Goal: Information Seeking & Learning: Learn about a topic

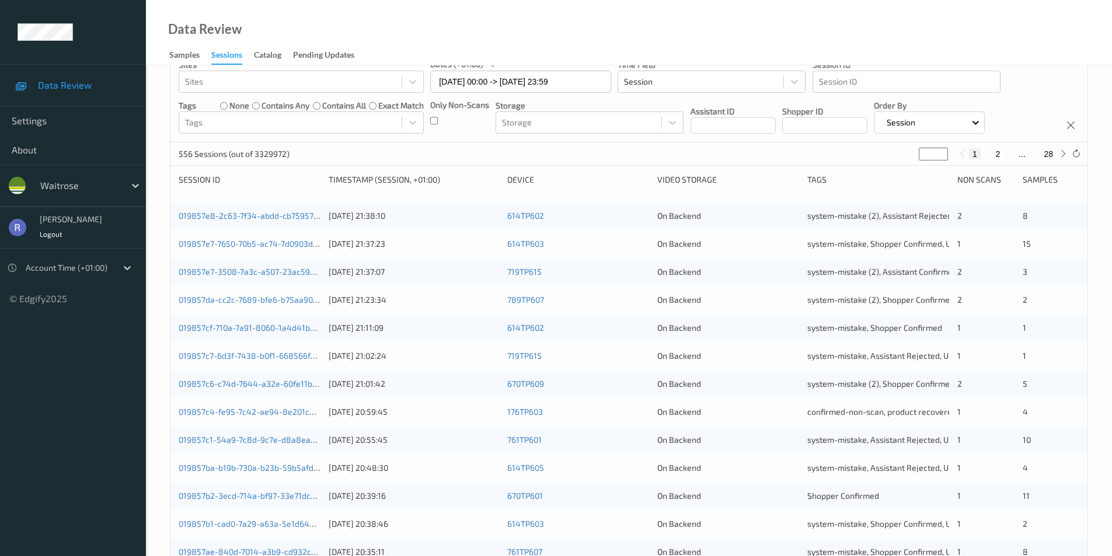
scroll to position [58, 0]
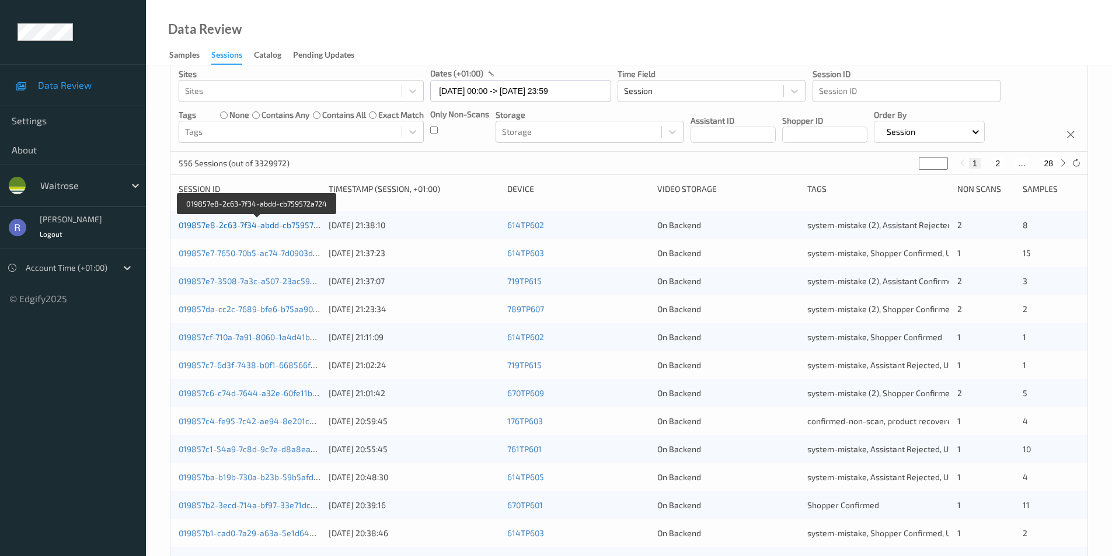
click at [202, 226] on link "019857e8-2c63-7f34-abdd-cb759572a724" at bounding box center [258, 225] width 158 height 10
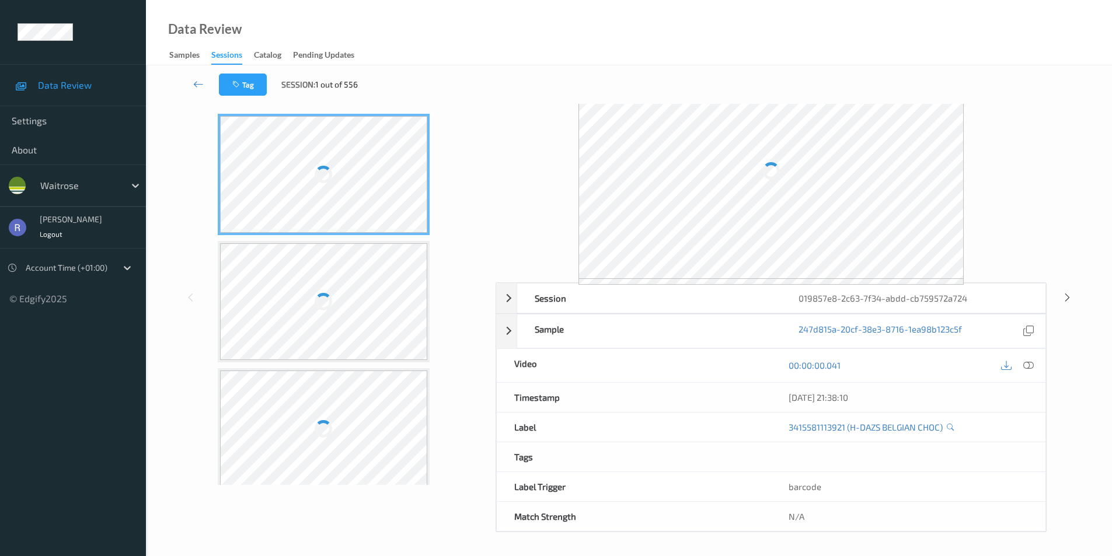
scroll to position [47, 0]
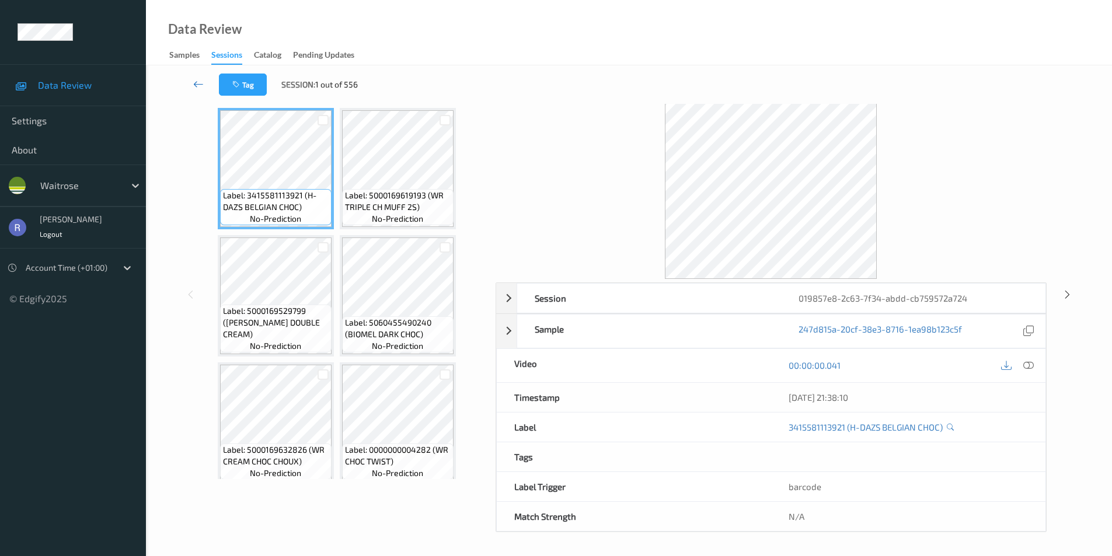
click at [196, 81] on icon at bounding box center [198, 84] width 11 height 12
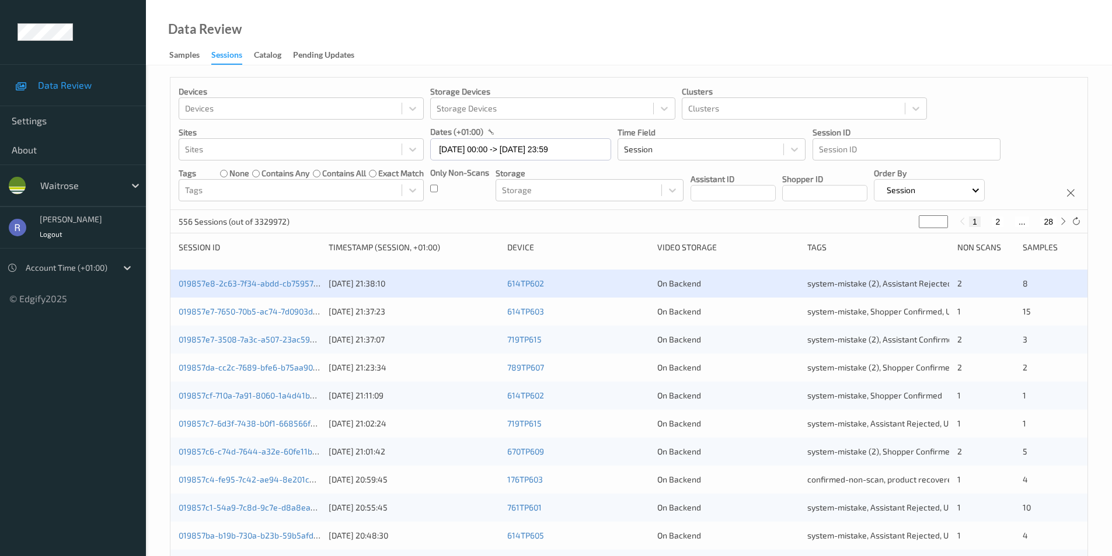
click at [376, 173] on div "exact match" at bounding box center [396, 174] width 55 height 12
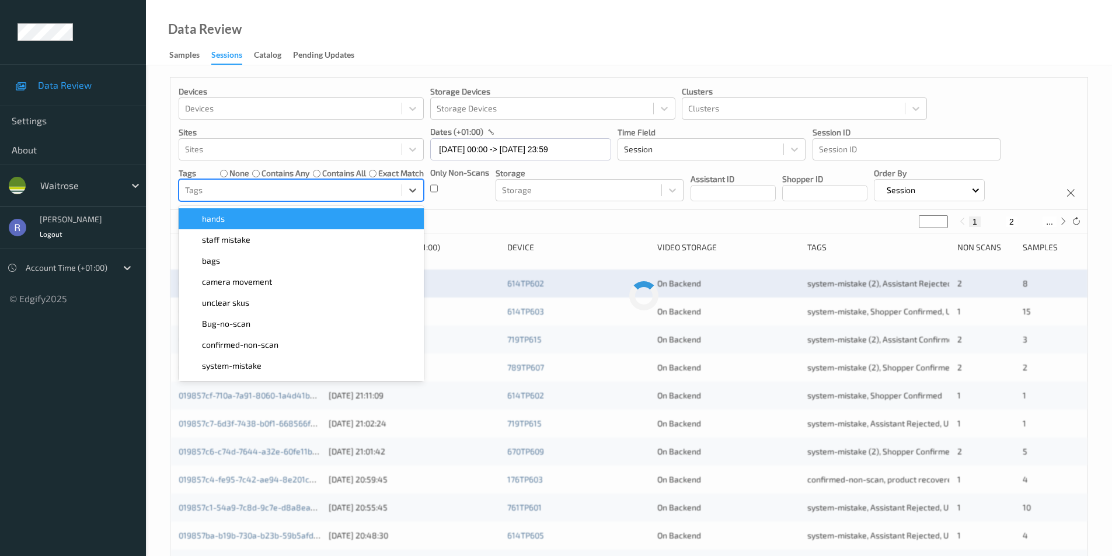
click at [282, 189] on div at bounding box center [290, 190] width 211 height 14
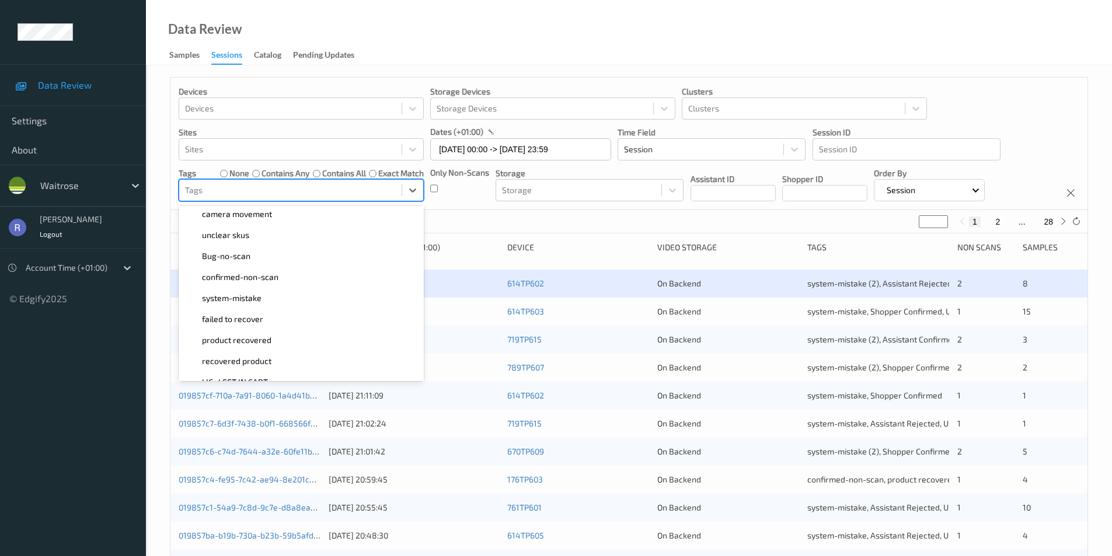
scroll to position [117, 0]
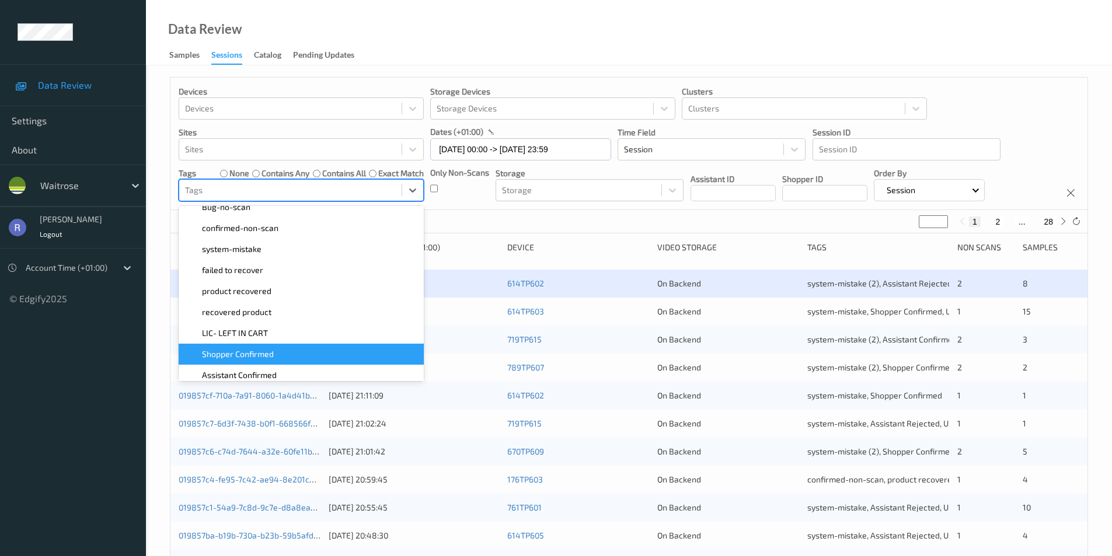
click at [262, 348] on span "Shopper Confirmed" at bounding box center [238, 354] width 72 height 12
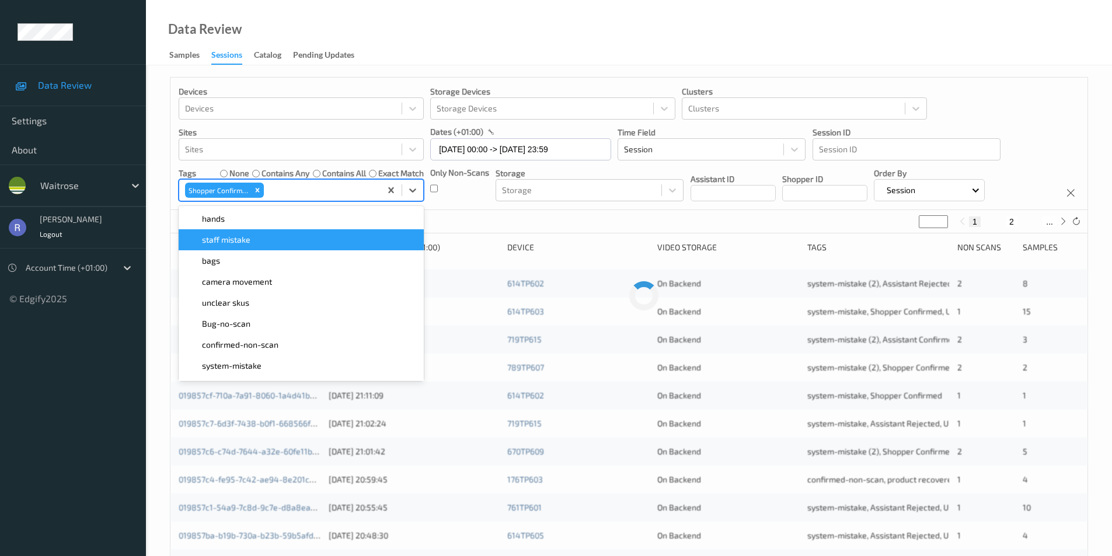
click at [461, 221] on div "~1 Sessions (out of 3329972) * 1 2 ..." at bounding box center [628, 221] width 917 height 23
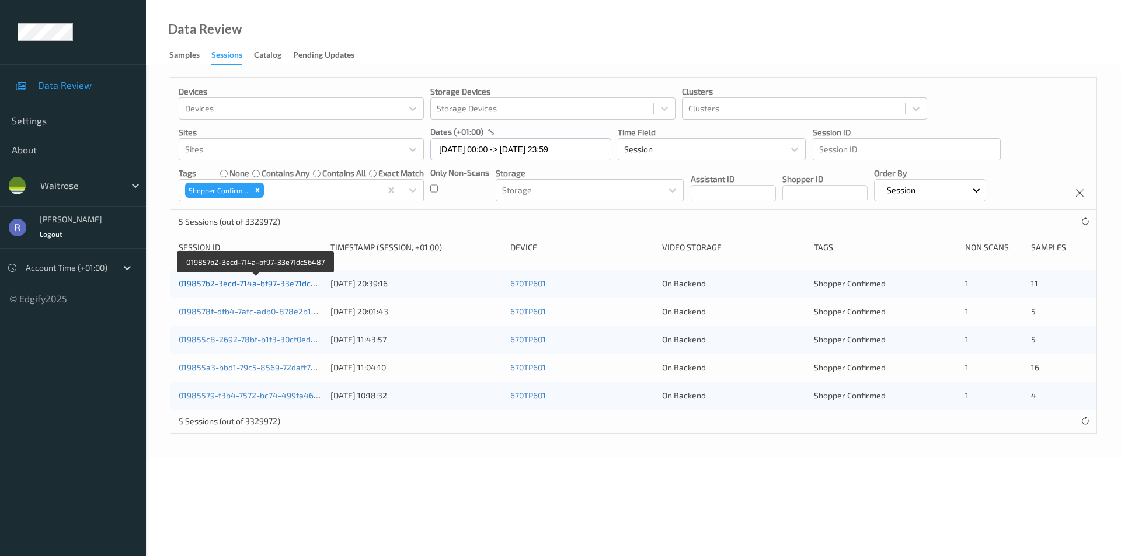
click at [215, 282] on link "019857b2-3ecd-714a-bf97-33e71dc56487" at bounding box center [257, 283] width 156 height 10
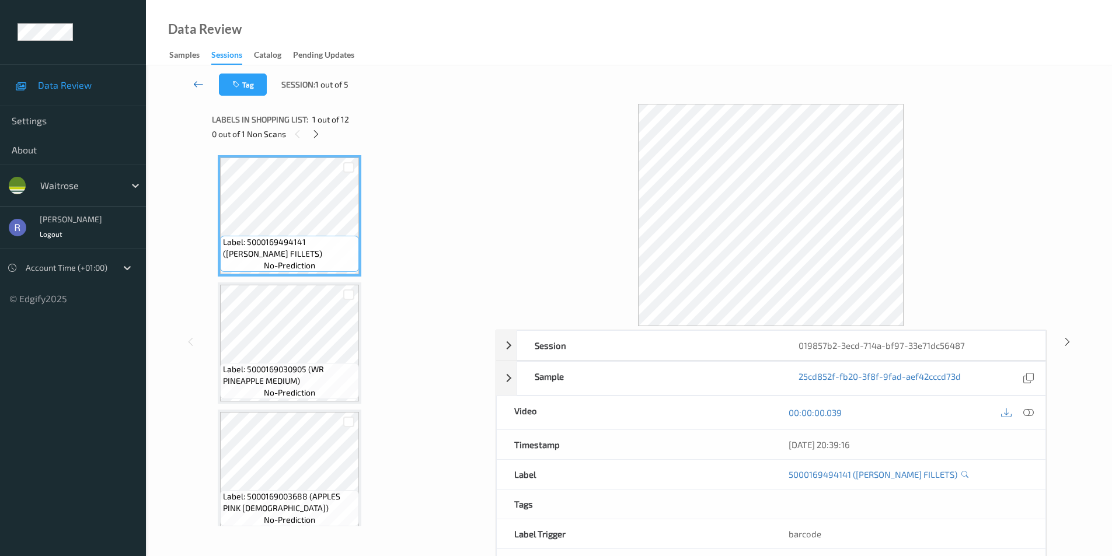
click at [196, 83] on icon at bounding box center [198, 84] width 11 height 12
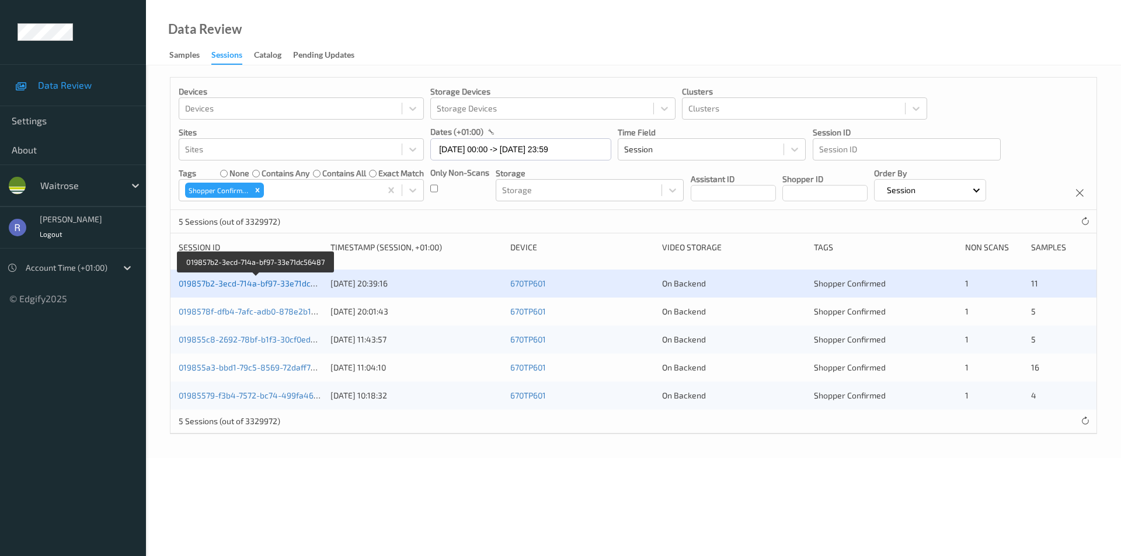
click at [219, 281] on link "019857b2-3ecd-714a-bf97-33e71dc56487" at bounding box center [257, 283] width 156 height 10
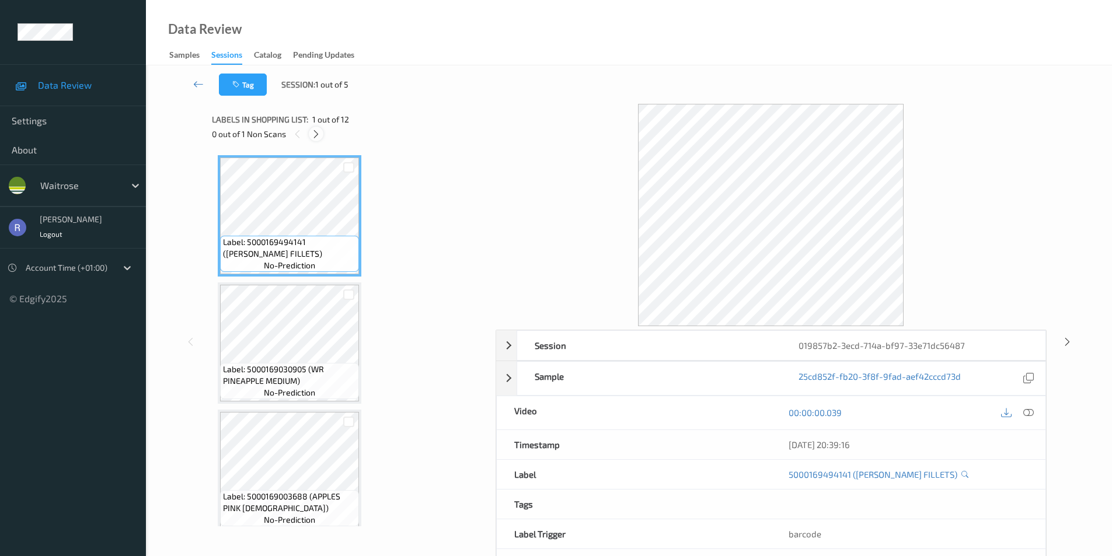
click at [317, 134] on icon at bounding box center [316, 134] width 10 height 11
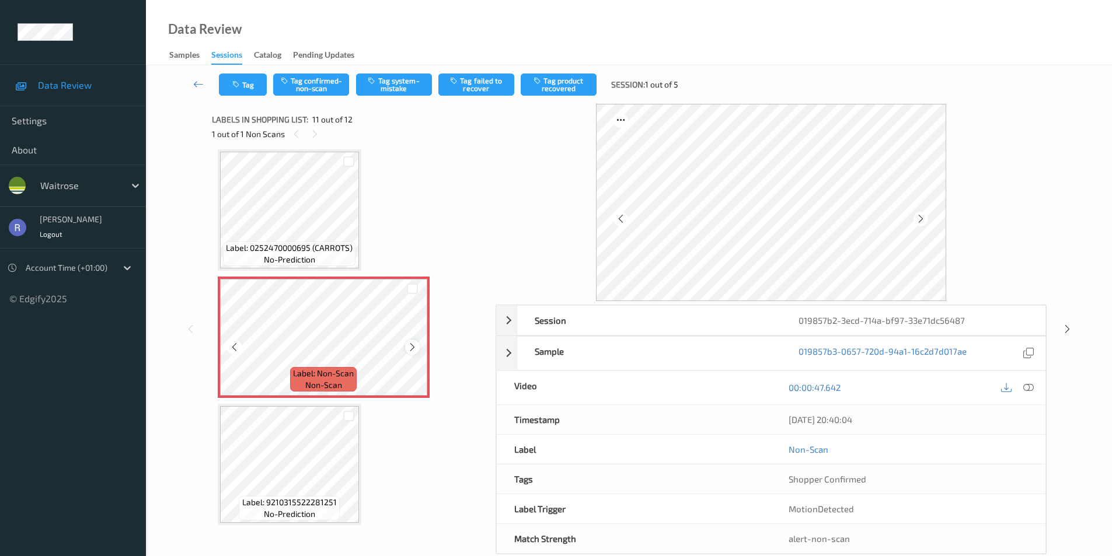
click at [409, 342] on icon at bounding box center [412, 347] width 10 height 11
click at [399, 88] on button "Tag system-mistake" at bounding box center [394, 85] width 76 height 22
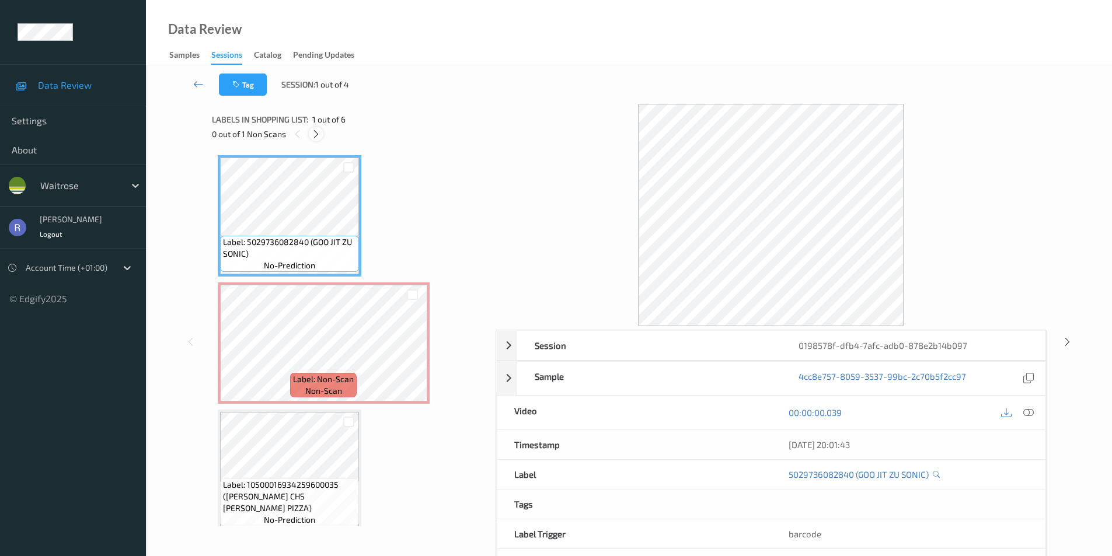
click at [318, 133] on icon at bounding box center [316, 134] width 10 height 11
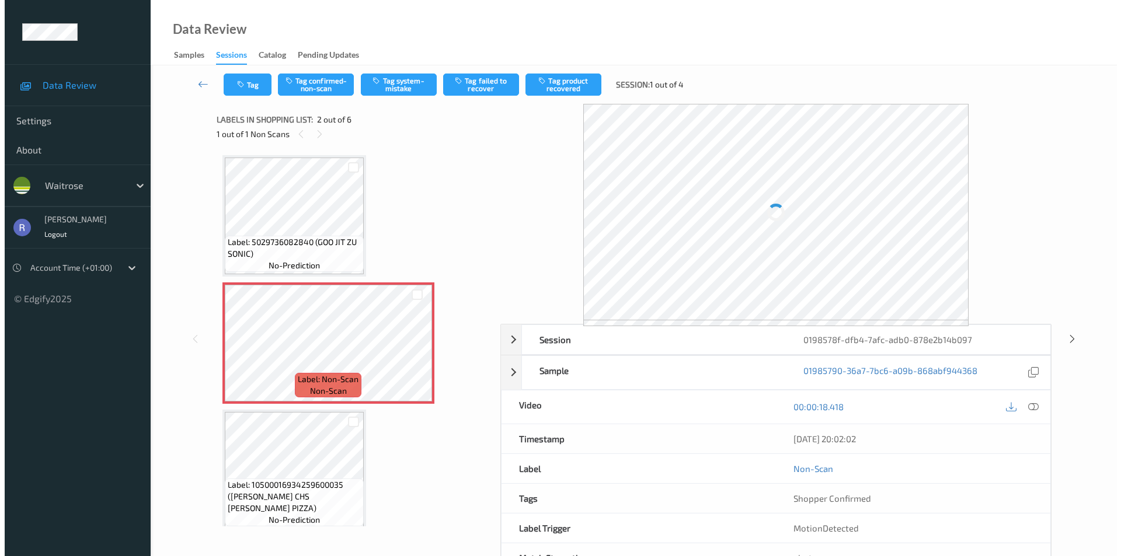
scroll to position [6, 0]
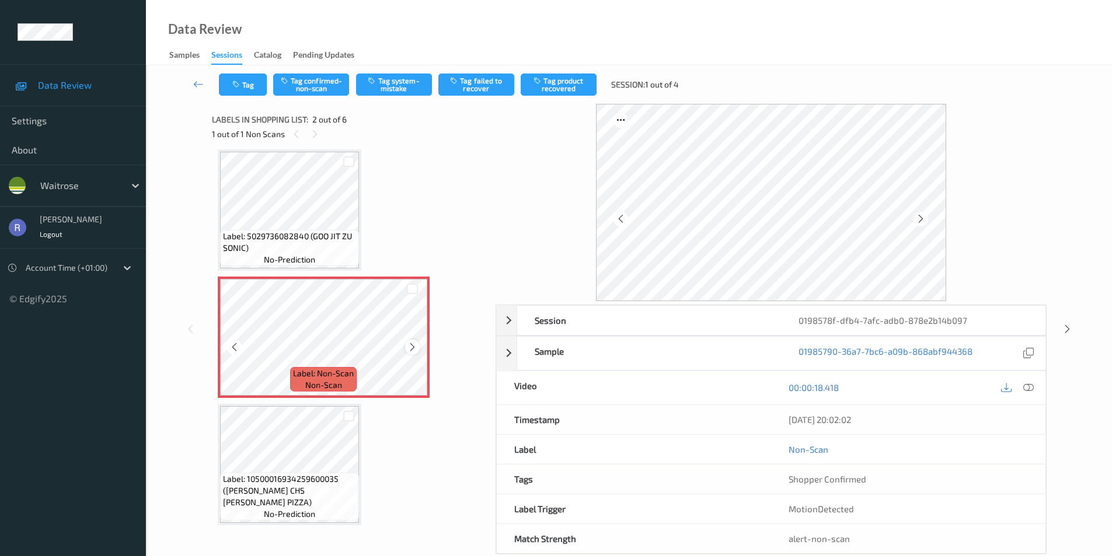
click at [417, 346] on icon at bounding box center [412, 347] width 10 height 11
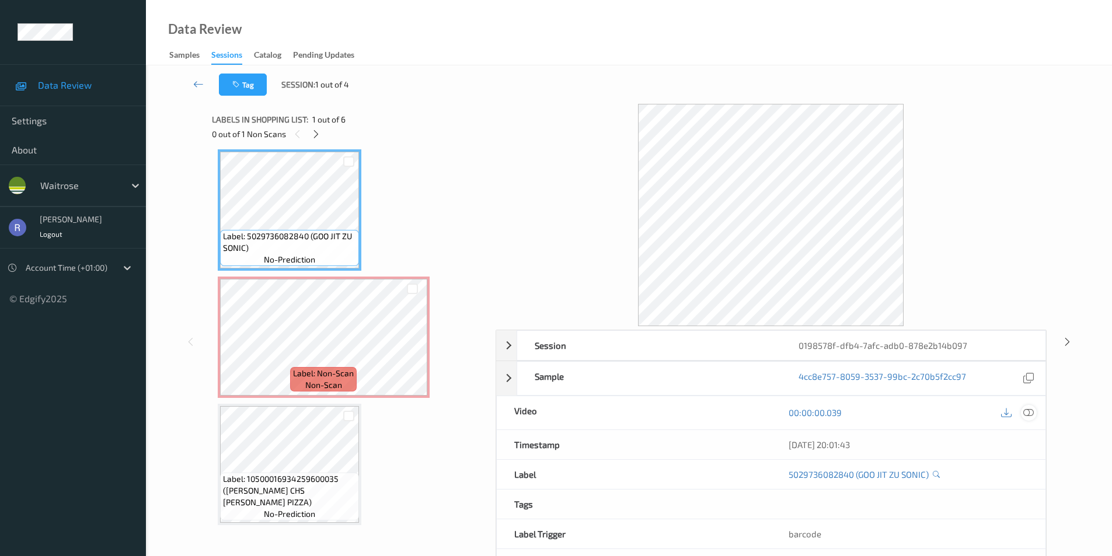
click at [1026, 410] on icon at bounding box center [1028, 412] width 11 height 11
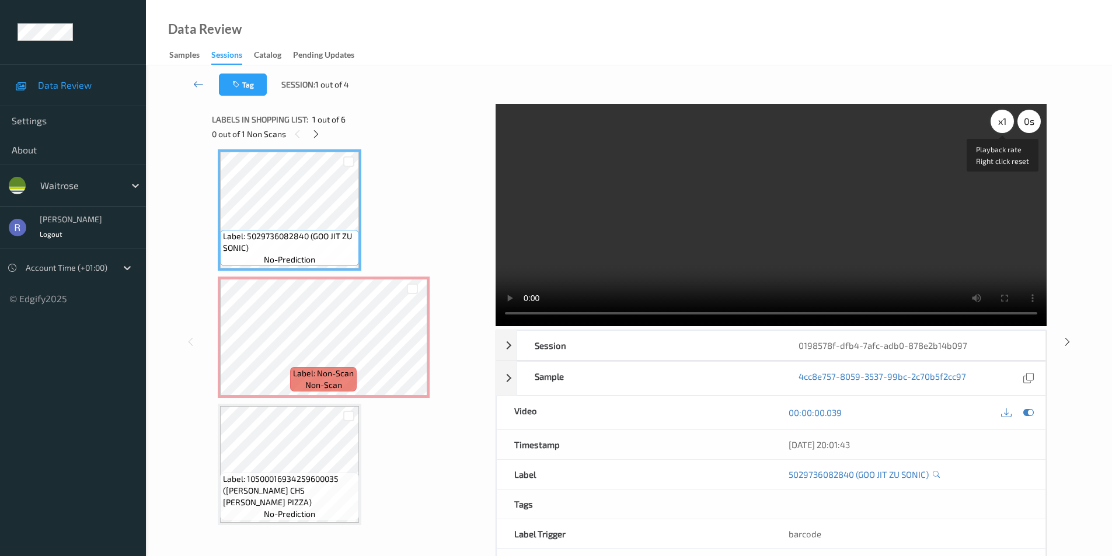
click at [1003, 128] on div "x 1" at bounding box center [1001, 121] width 23 height 23
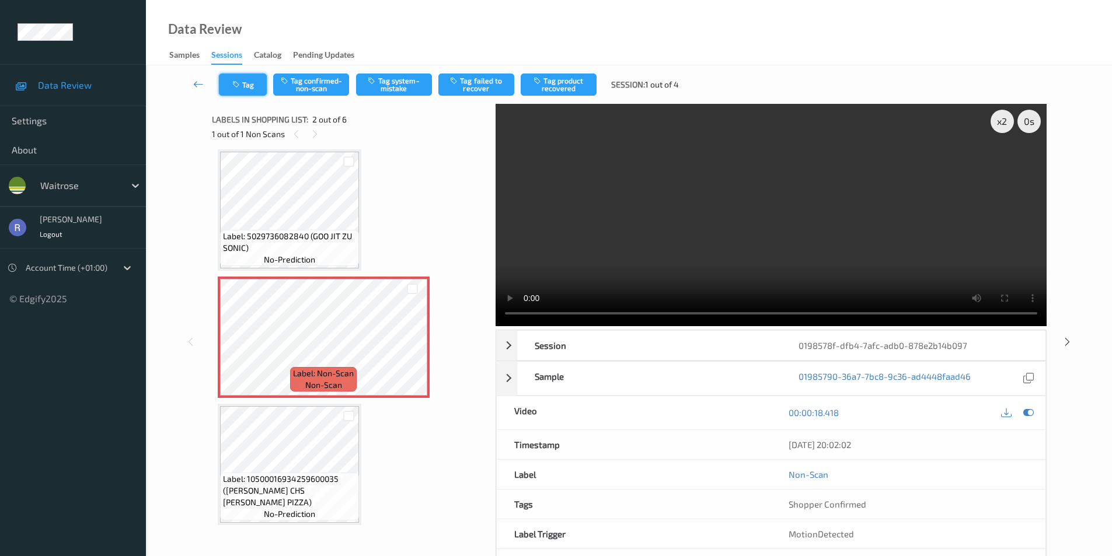
click at [238, 81] on icon "button" at bounding box center [237, 85] width 10 height 8
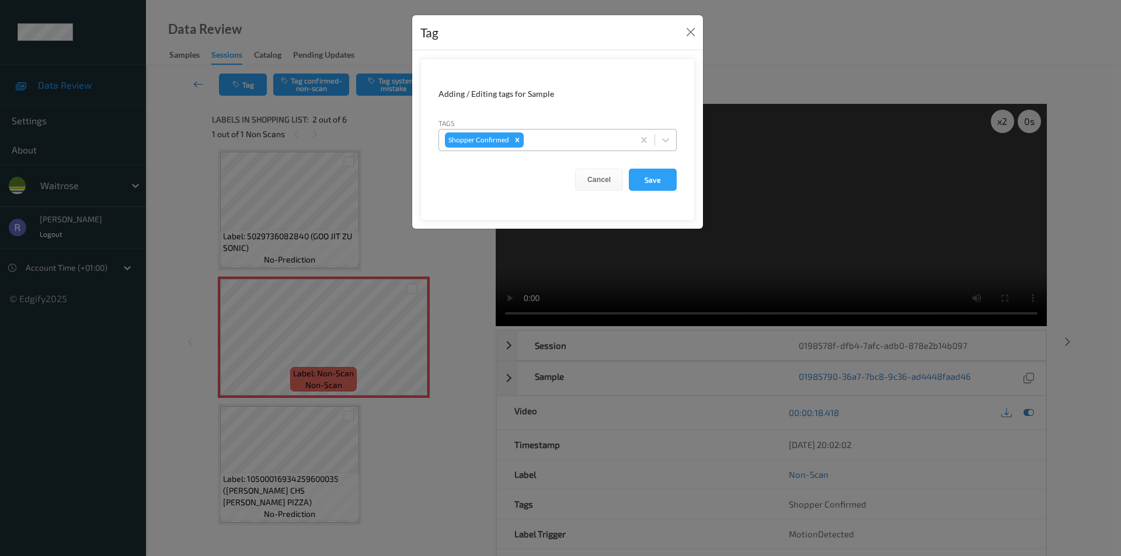
click at [546, 141] on div at bounding box center [577, 140] width 102 height 14
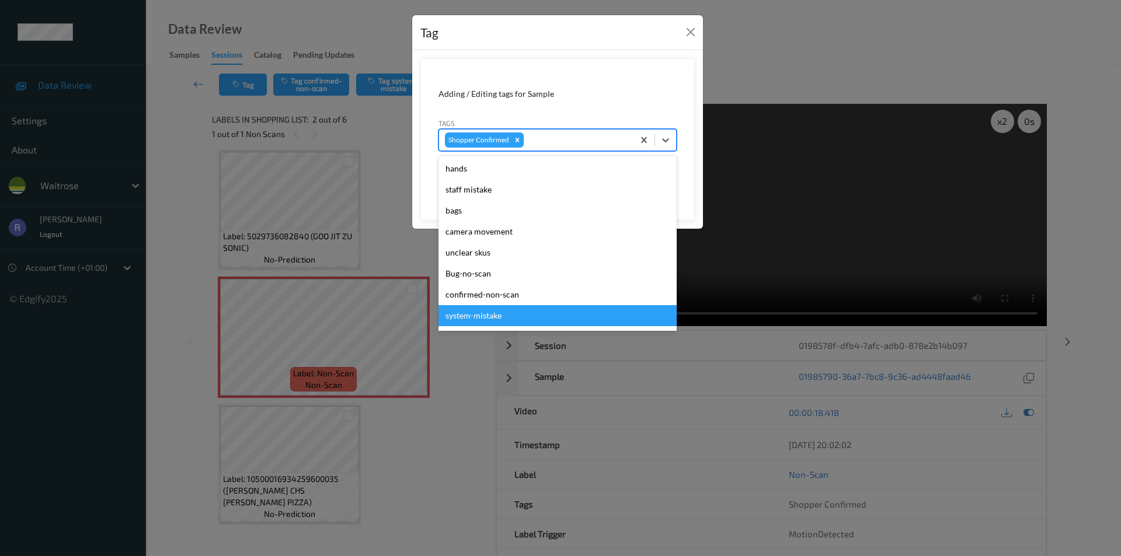
click at [487, 314] on div "system-mistake" at bounding box center [557, 315] width 238 height 21
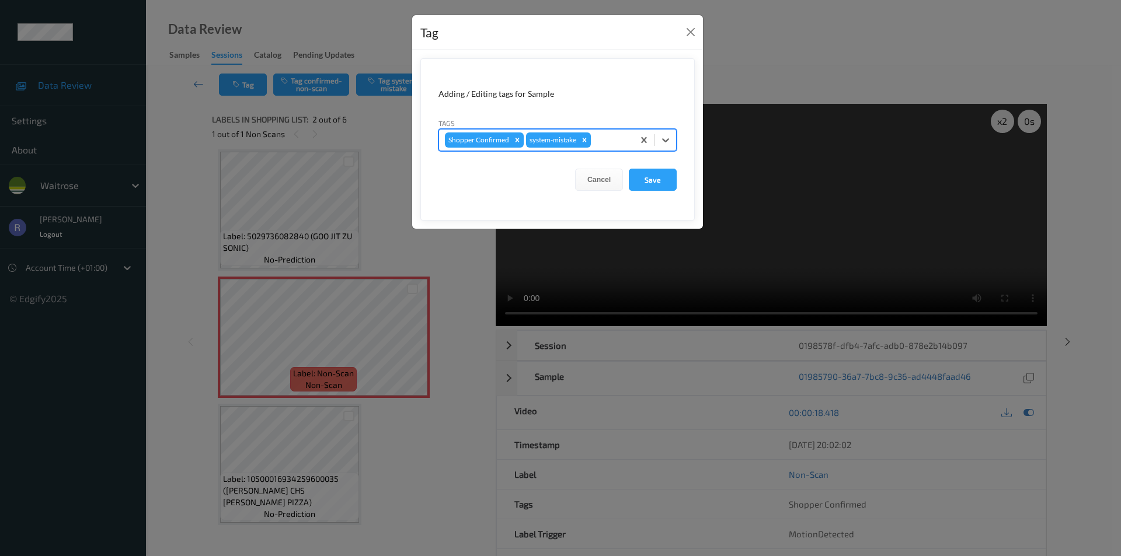
click at [602, 142] on div at bounding box center [610, 140] width 34 height 14
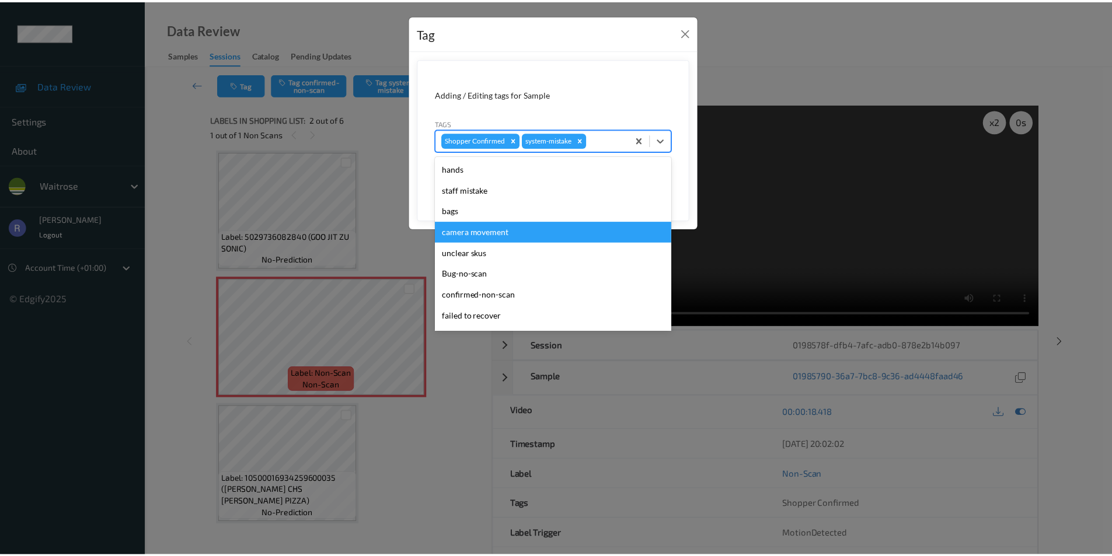
scroll to position [229, 0]
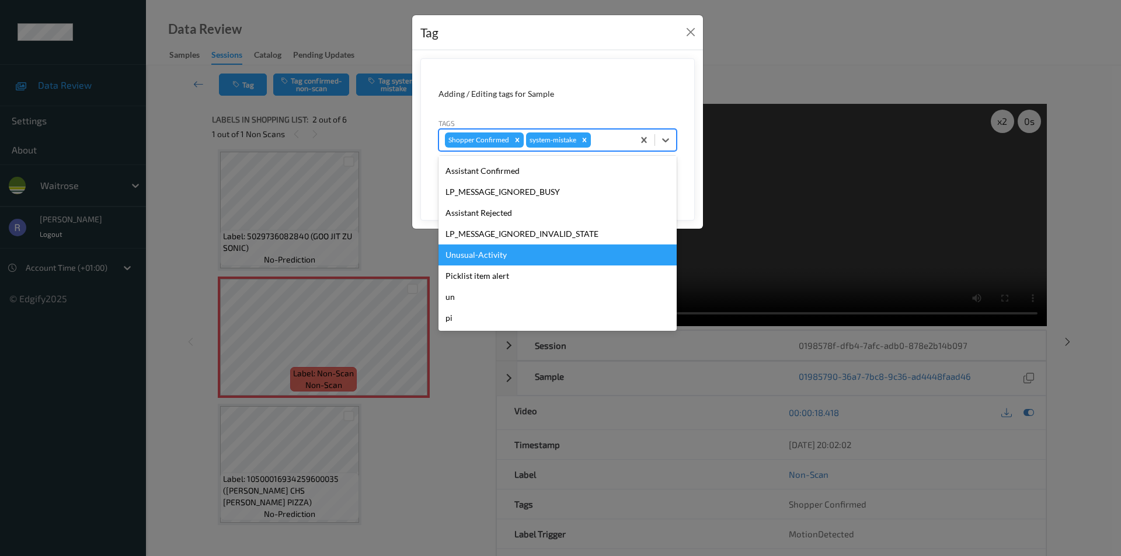
click at [475, 256] on div "Unusual-Activity" at bounding box center [557, 255] width 238 height 21
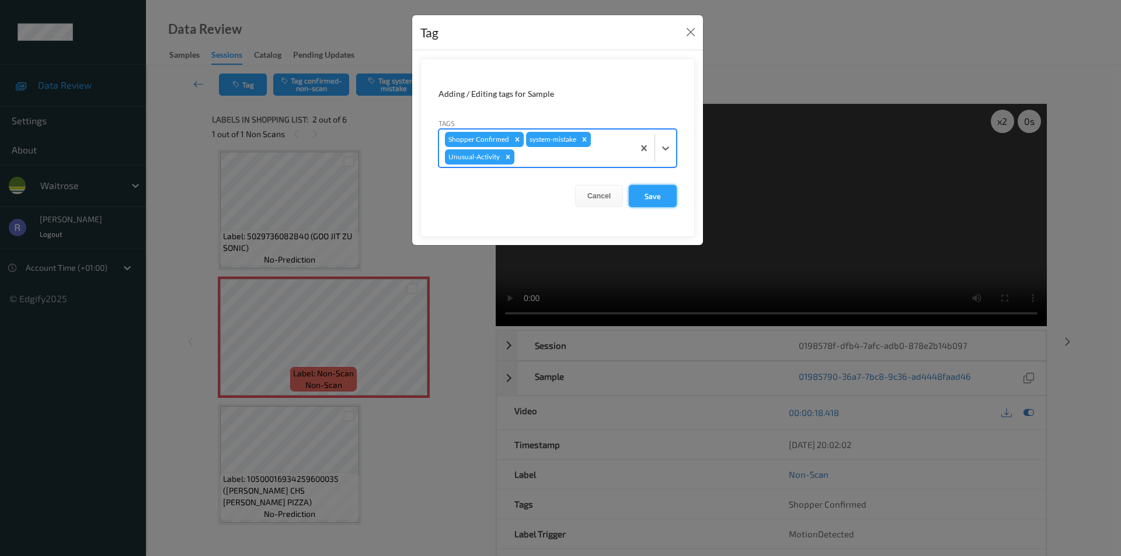
click at [656, 196] on button "Save" at bounding box center [653, 196] width 48 height 22
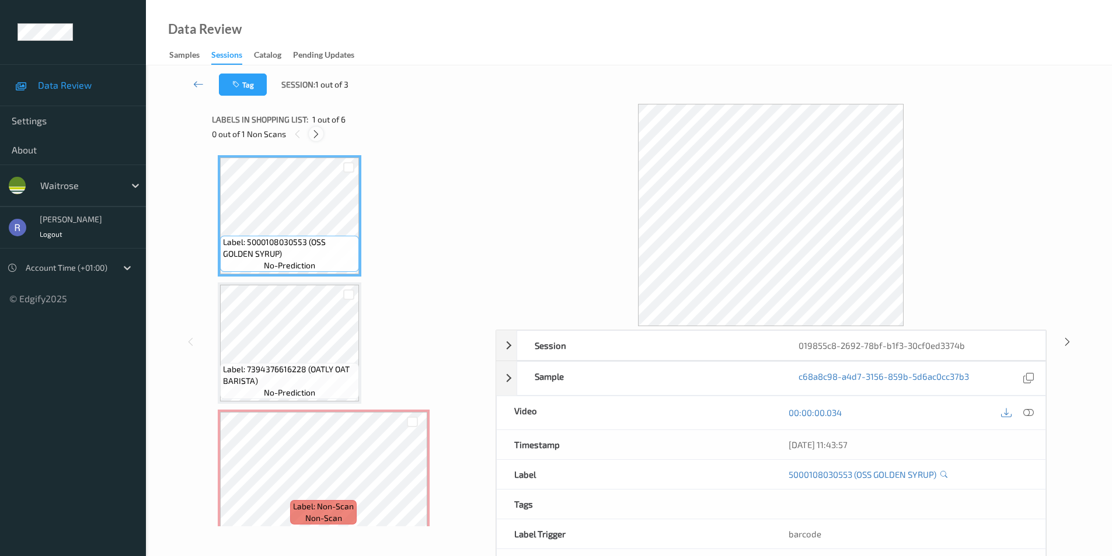
click at [316, 132] on icon at bounding box center [316, 134] width 10 height 11
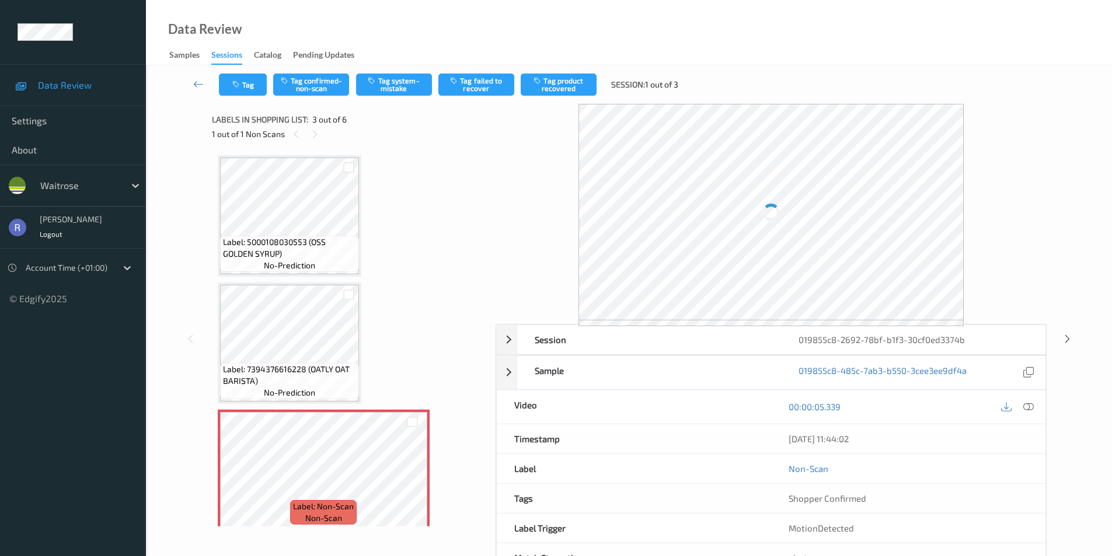
scroll to position [133, 0]
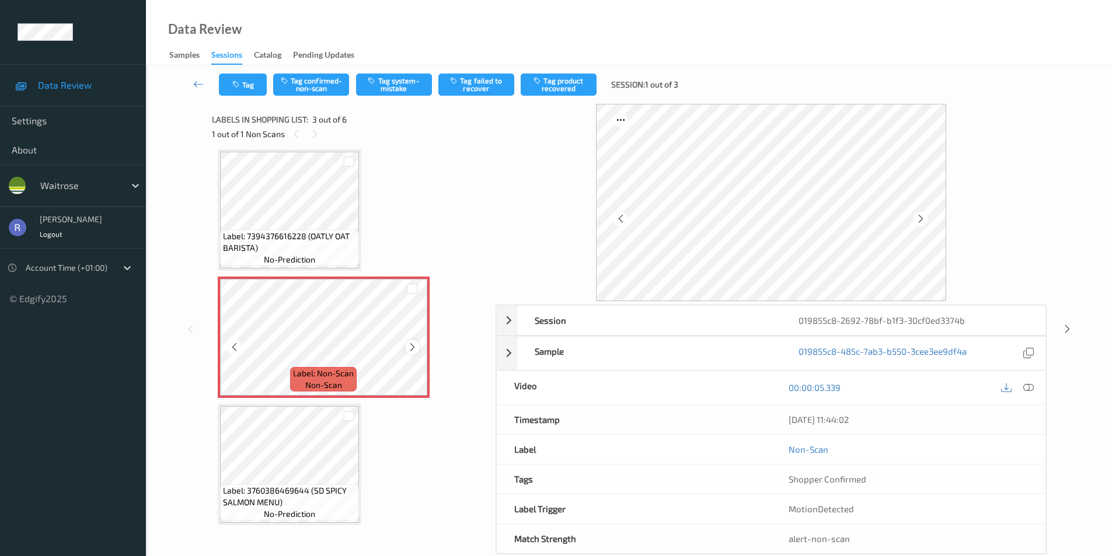
click at [414, 347] on icon at bounding box center [412, 347] width 10 height 11
click at [397, 88] on button "Tag system-mistake" at bounding box center [394, 85] width 76 height 22
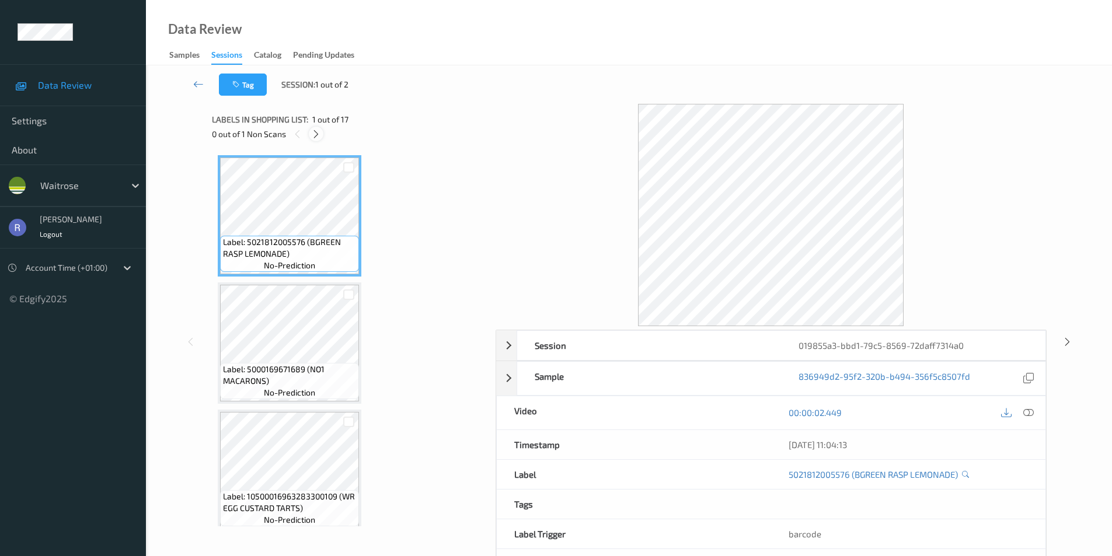
click at [316, 133] on icon at bounding box center [316, 134] width 10 height 11
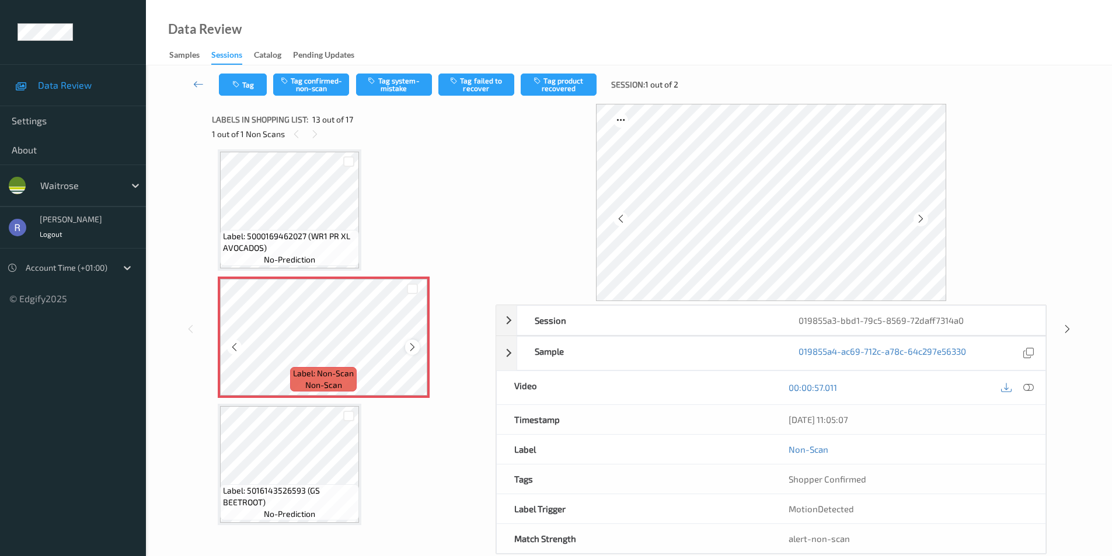
click at [411, 346] on icon at bounding box center [412, 347] width 10 height 11
click at [1028, 381] on div at bounding box center [1029, 388] width 16 height 16
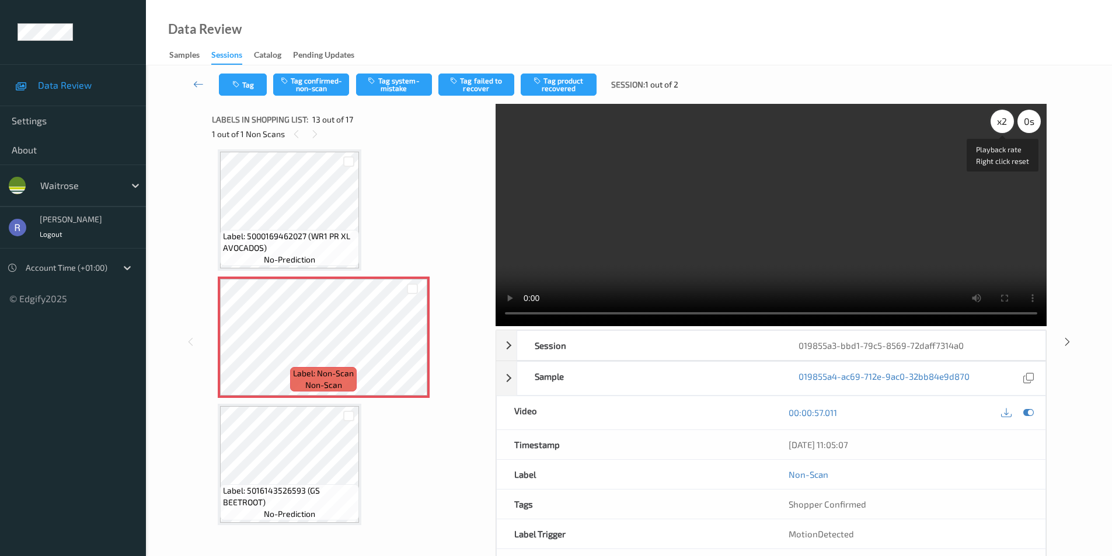
click at [1006, 123] on div "x 2" at bounding box center [1001, 121] width 23 height 23
click at [1006, 123] on div "x 4" at bounding box center [1001, 121] width 23 height 23
click at [1006, 123] on div "x 8" at bounding box center [1001, 121] width 23 height 23
click at [245, 82] on button "Tag" at bounding box center [243, 85] width 48 height 22
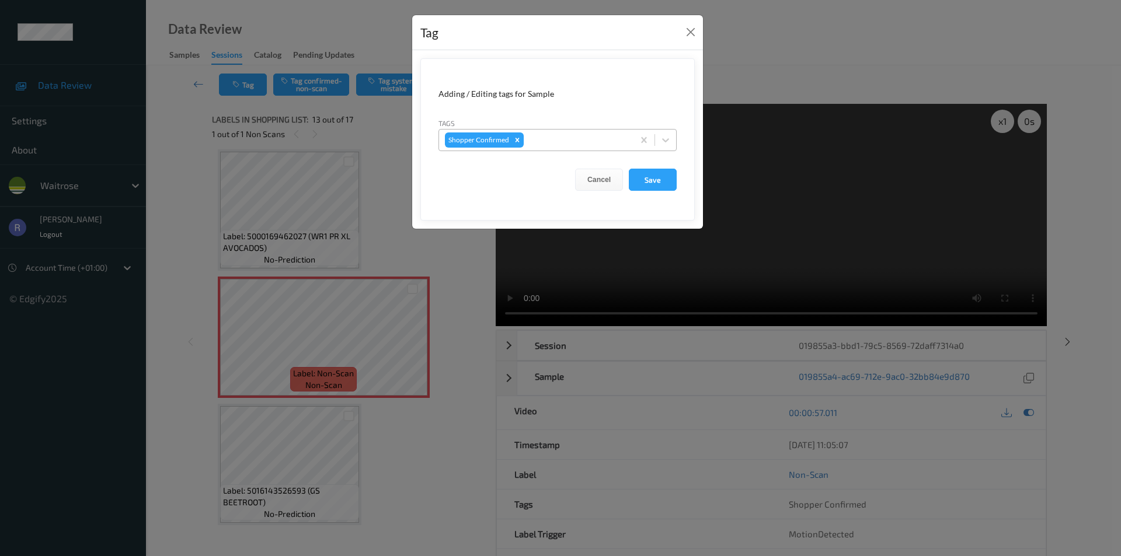
click at [549, 142] on div at bounding box center [577, 140] width 102 height 14
click at [598, 177] on button "Cancel" at bounding box center [599, 180] width 48 height 22
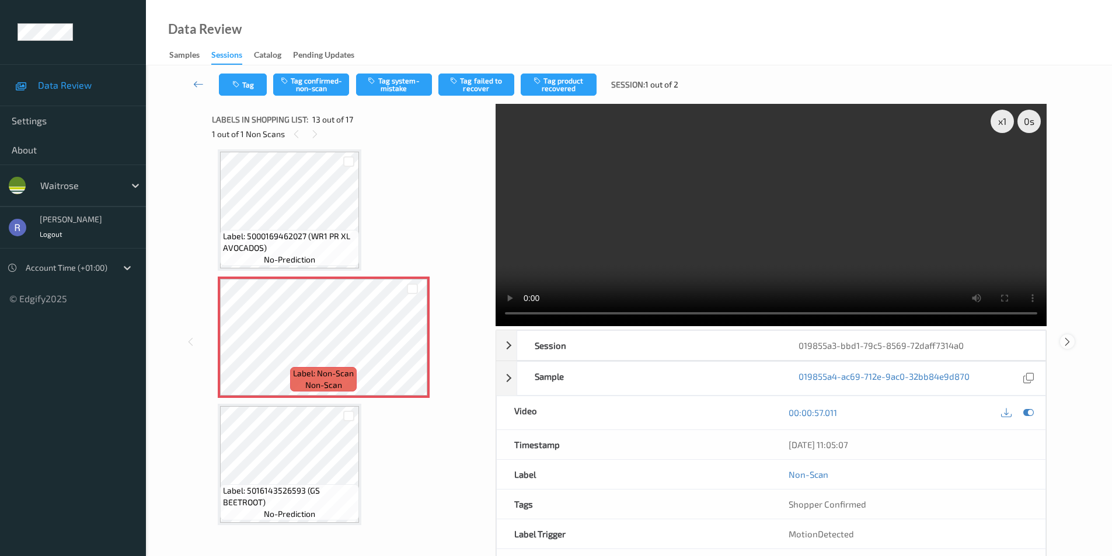
click at [1066, 340] on icon at bounding box center [1067, 341] width 10 height 11
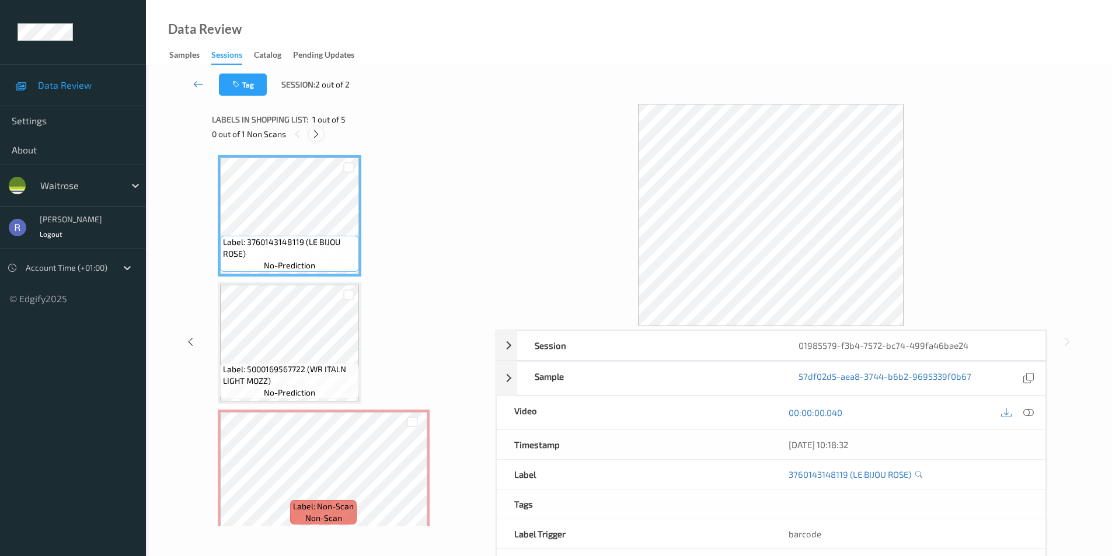
click at [318, 134] on icon at bounding box center [316, 134] width 10 height 11
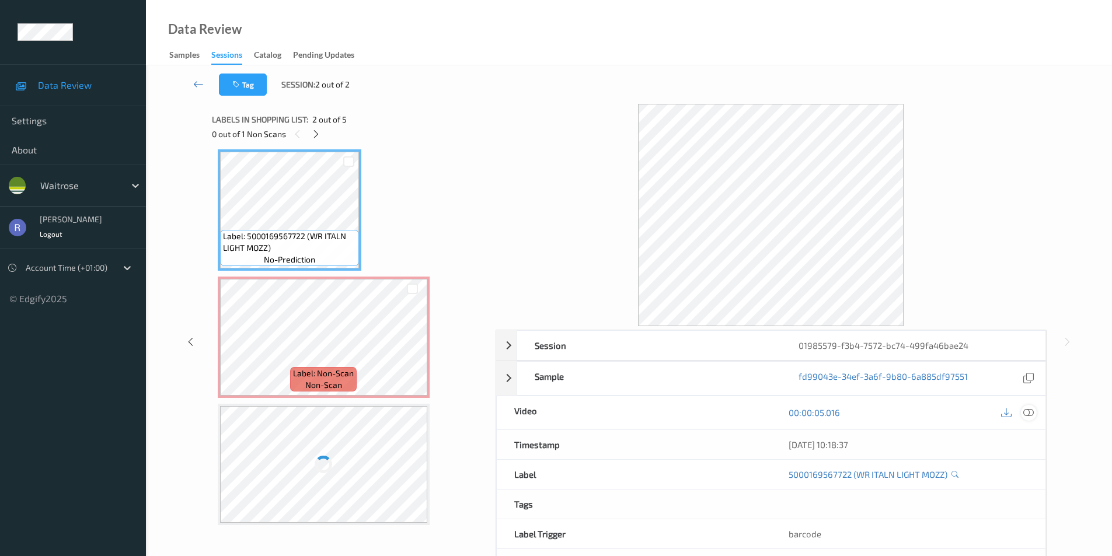
click at [1030, 407] on icon at bounding box center [1028, 412] width 11 height 11
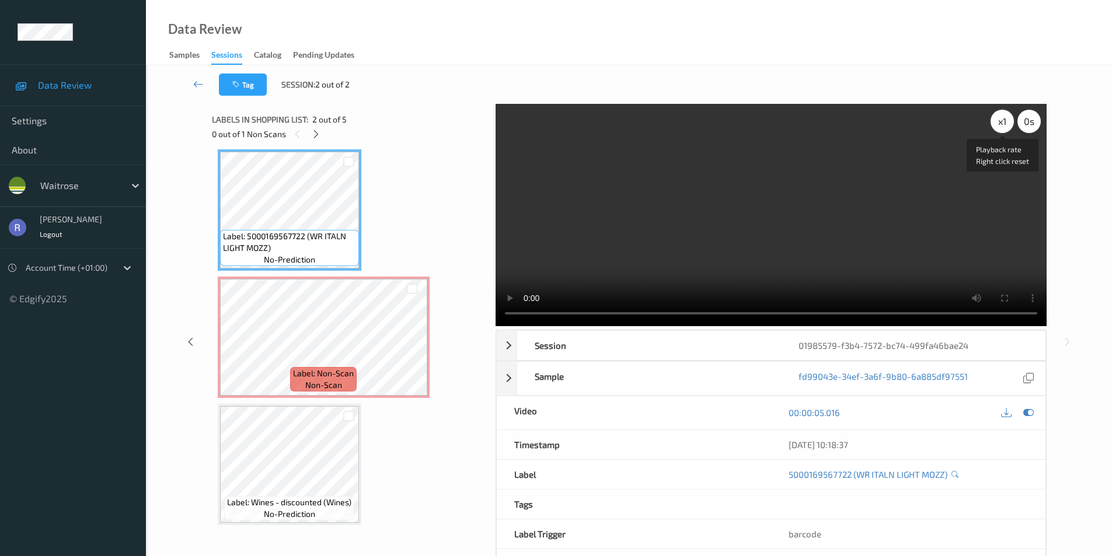
click at [1008, 124] on div "x 1" at bounding box center [1001, 121] width 23 height 23
click at [1008, 124] on div "x 2" at bounding box center [1001, 121] width 23 height 23
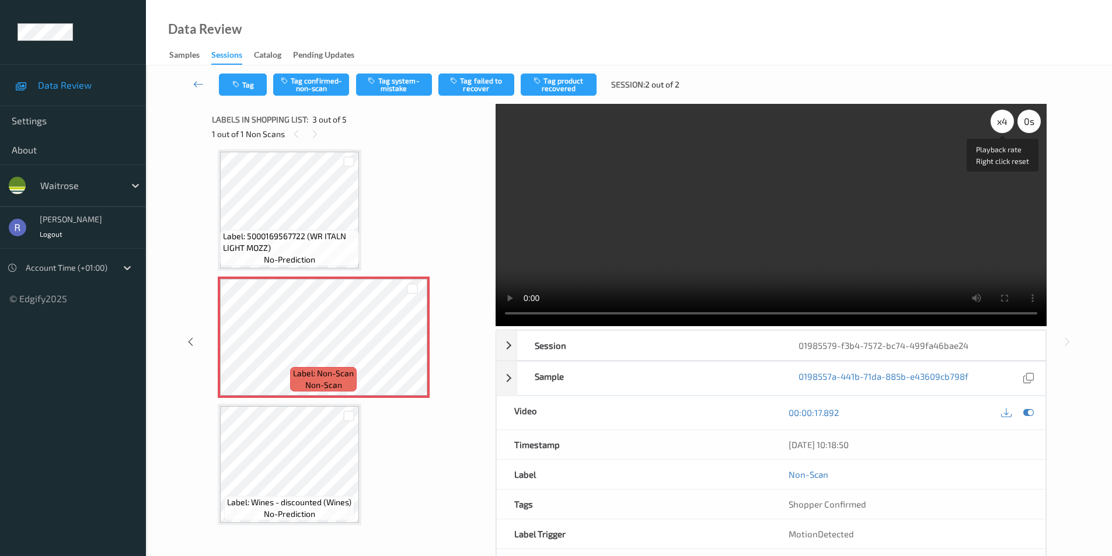
click at [995, 128] on div "x 4" at bounding box center [1001, 121] width 23 height 23
click at [613, 261] on video at bounding box center [771, 215] width 551 height 222
click at [198, 82] on icon at bounding box center [198, 84] width 11 height 12
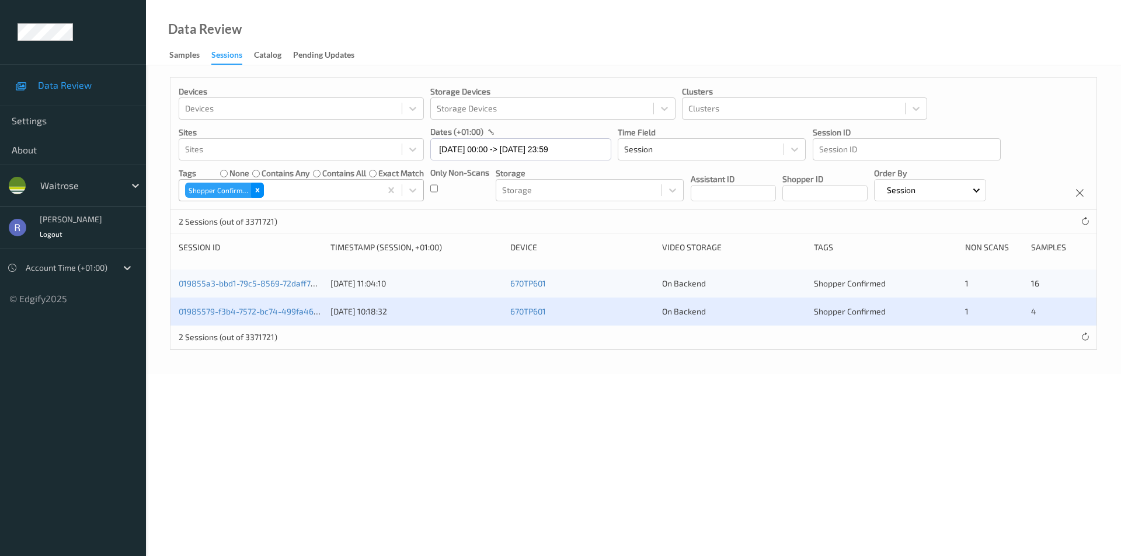
click at [256, 191] on icon "Remove Shopper Confirmed" at bounding box center [257, 190] width 8 height 8
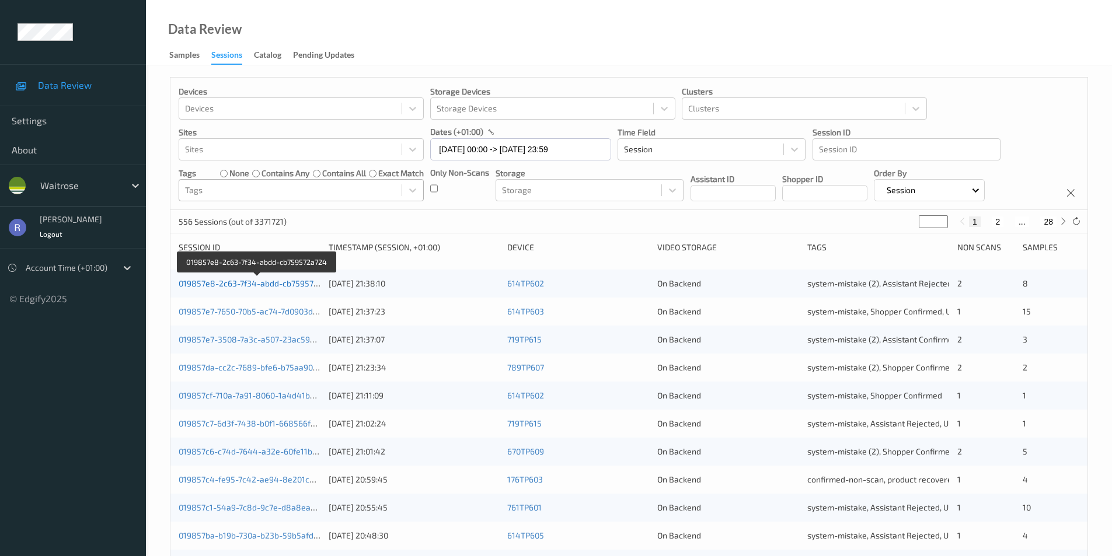
click at [238, 288] on link "019857e8-2c63-7f34-abdd-cb759572a724" at bounding box center [258, 283] width 158 height 10
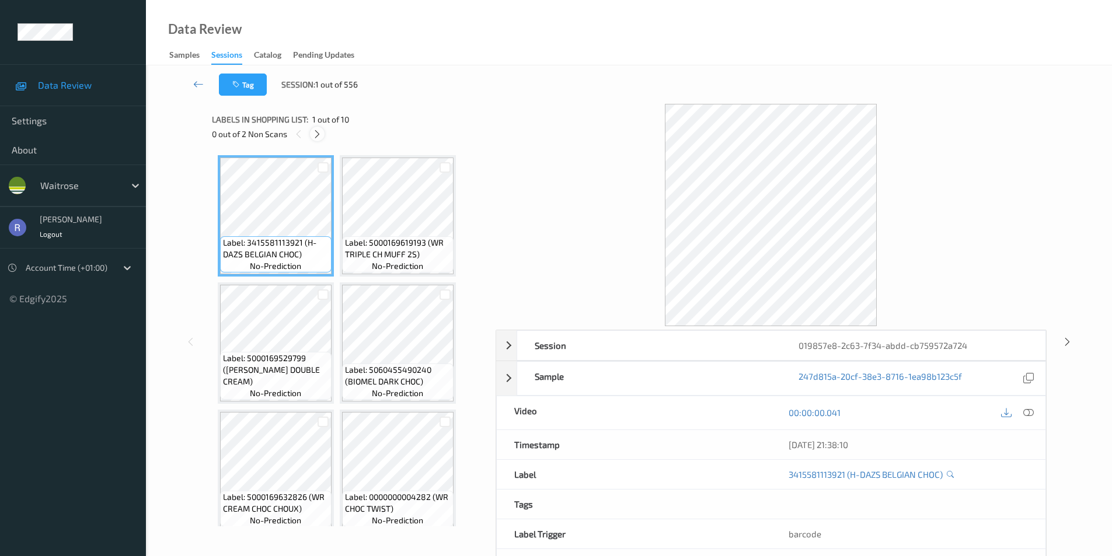
click at [318, 132] on icon at bounding box center [317, 134] width 10 height 11
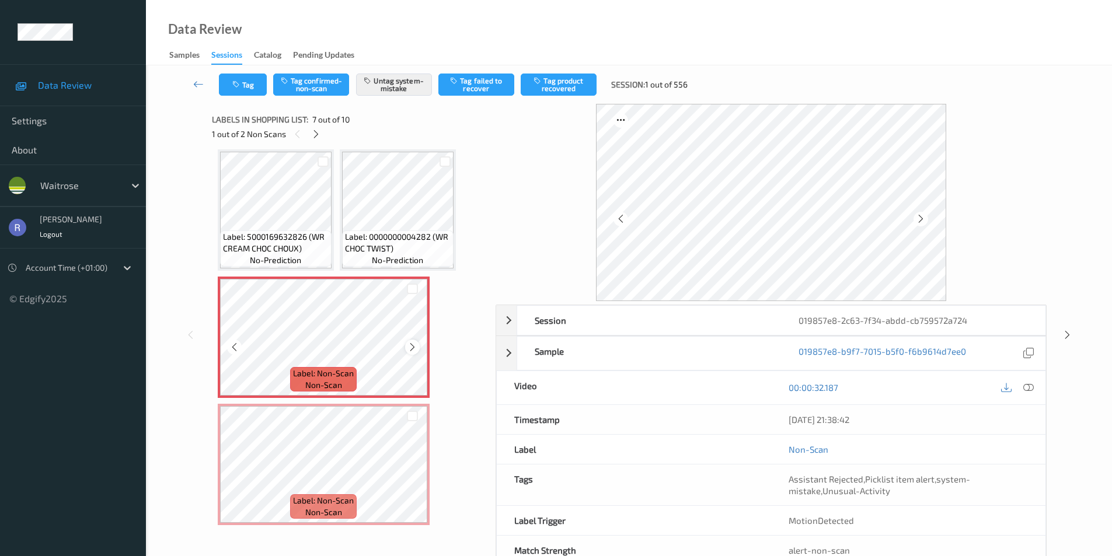
click at [414, 349] on icon at bounding box center [412, 347] width 10 height 11
click at [1066, 330] on icon at bounding box center [1067, 335] width 10 height 11
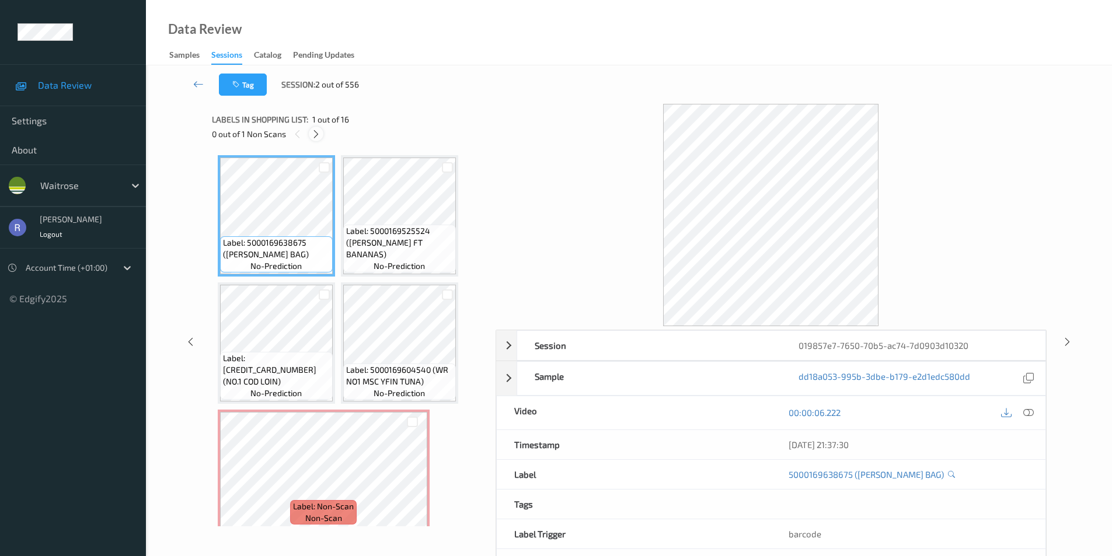
click at [317, 132] on icon at bounding box center [316, 134] width 10 height 11
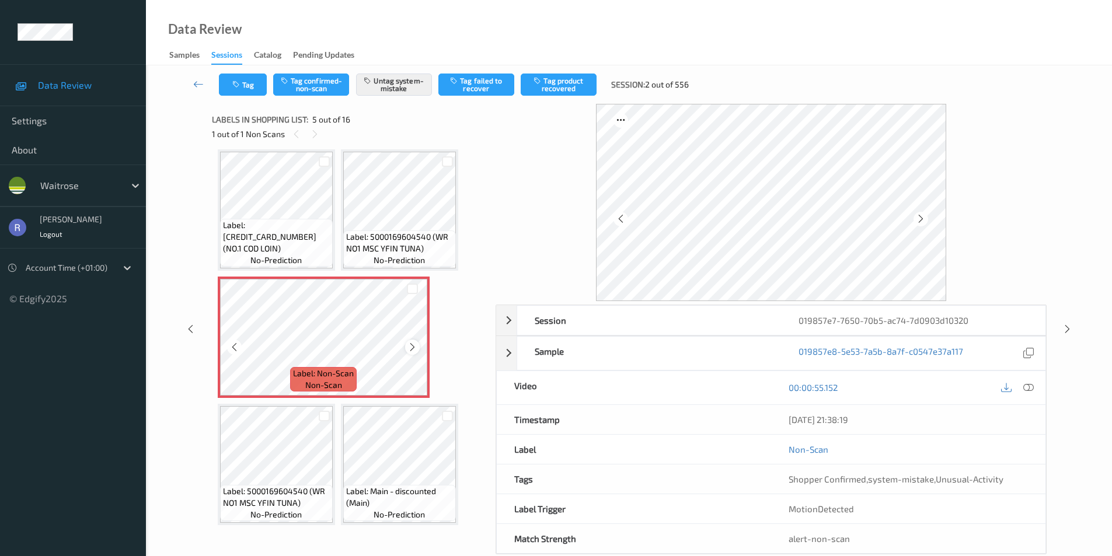
click at [411, 343] on icon at bounding box center [412, 347] width 10 height 11
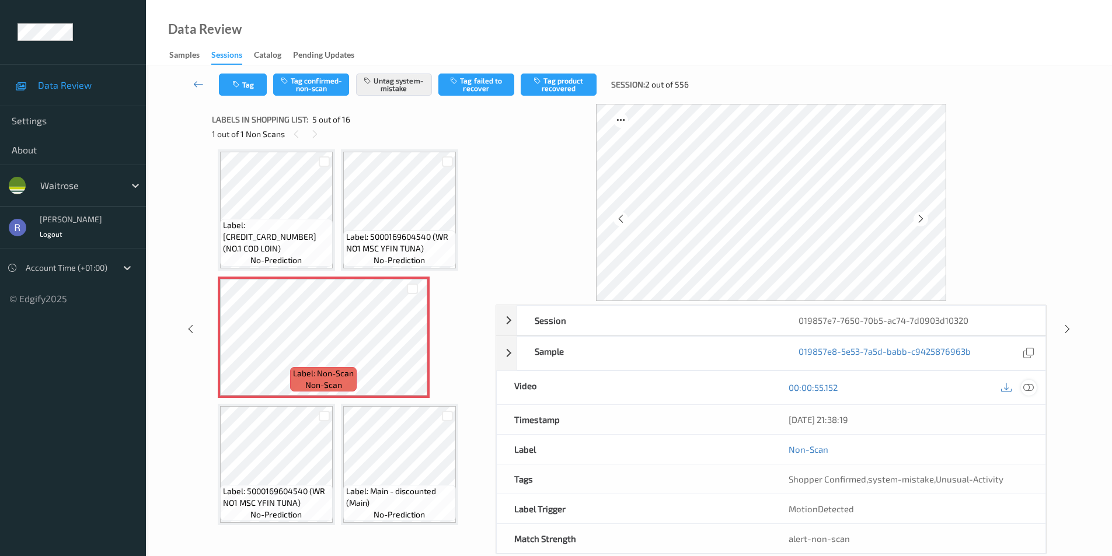
click at [1027, 385] on icon at bounding box center [1028, 387] width 11 height 11
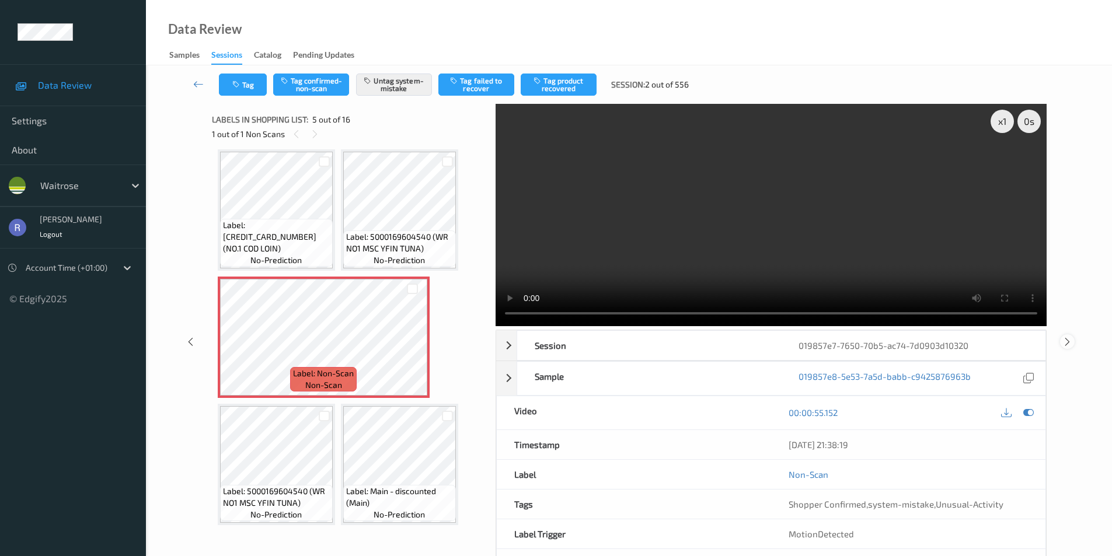
click at [1068, 343] on icon at bounding box center [1067, 341] width 10 height 11
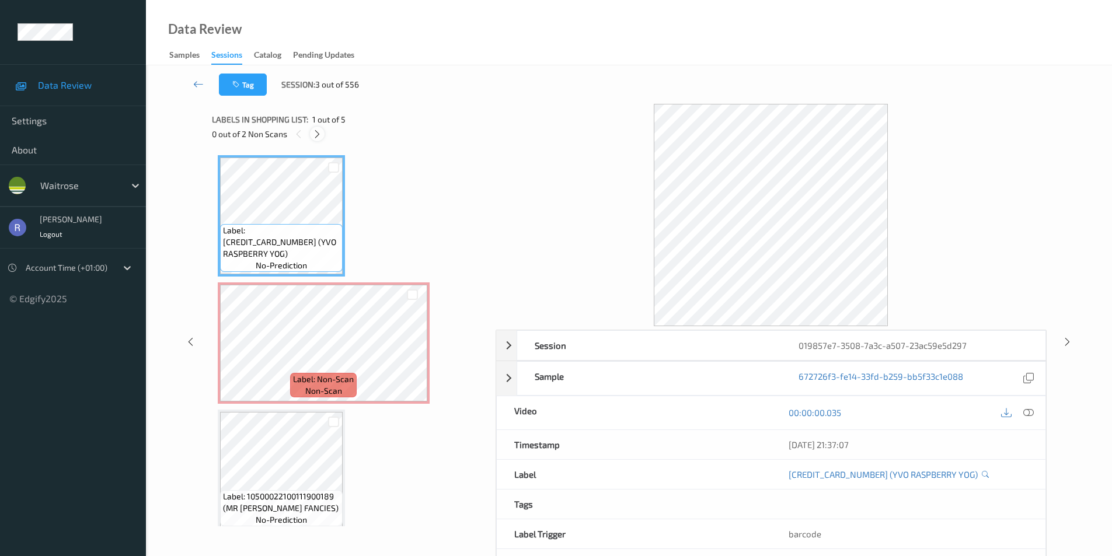
click at [319, 134] on icon at bounding box center [317, 134] width 10 height 11
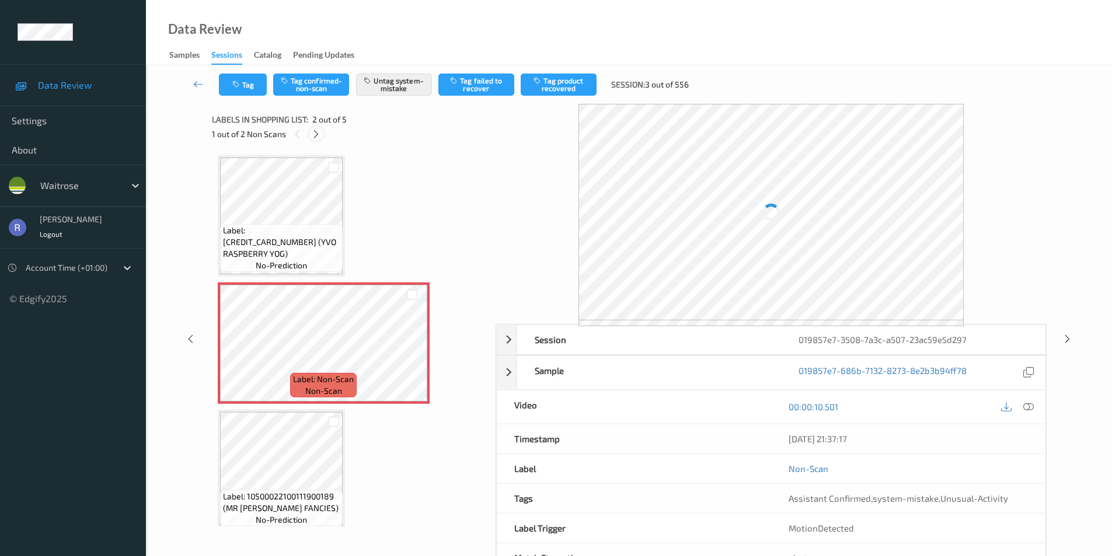
scroll to position [6, 0]
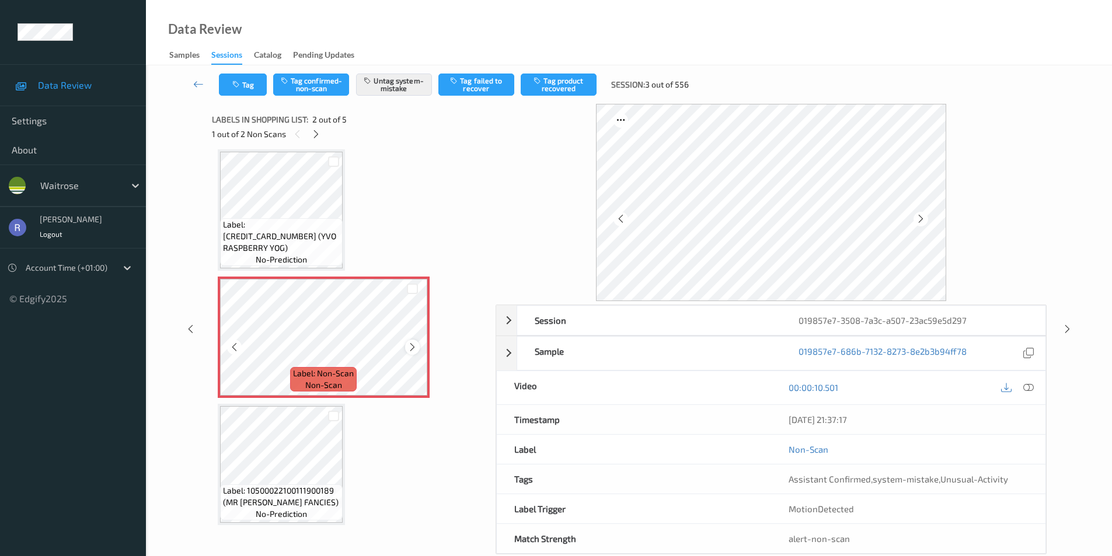
click at [413, 347] on icon at bounding box center [412, 347] width 10 height 11
click at [313, 132] on icon at bounding box center [316, 134] width 10 height 11
click at [410, 346] on icon at bounding box center [412, 347] width 10 height 11
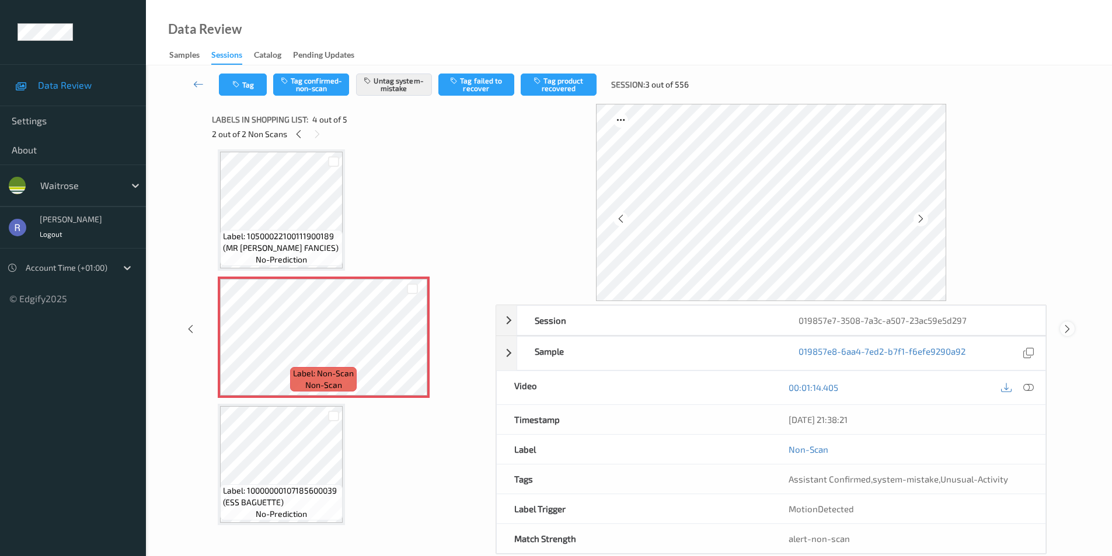
click at [1065, 328] on icon at bounding box center [1067, 329] width 10 height 11
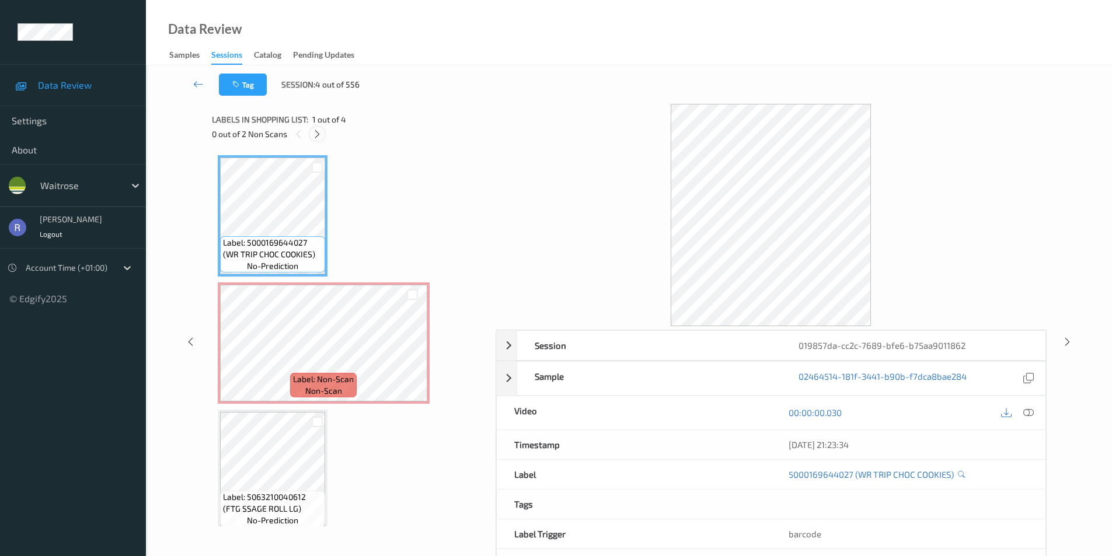
click at [316, 132] on icon at bounding box center [317, 134] width 10 height 11
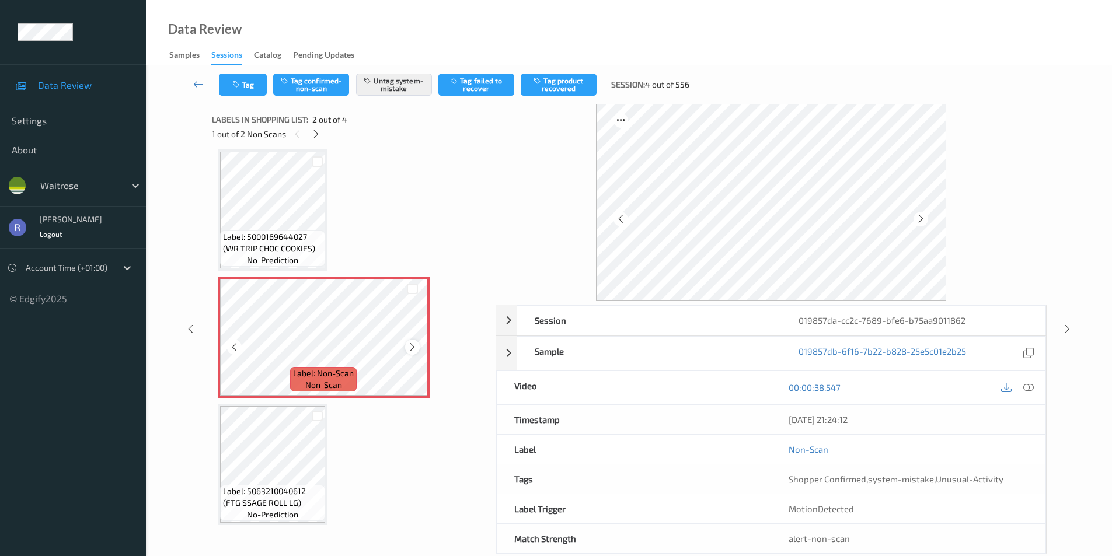
click at [418, 344] on div at bounding box center [412, 347] width 15 height 15
click at [417, 346] on icon at bounding box center [412, 347] width 10 height 11
click at [1068, 323] on div at bounding box center [1067, 329] width 15 height 15
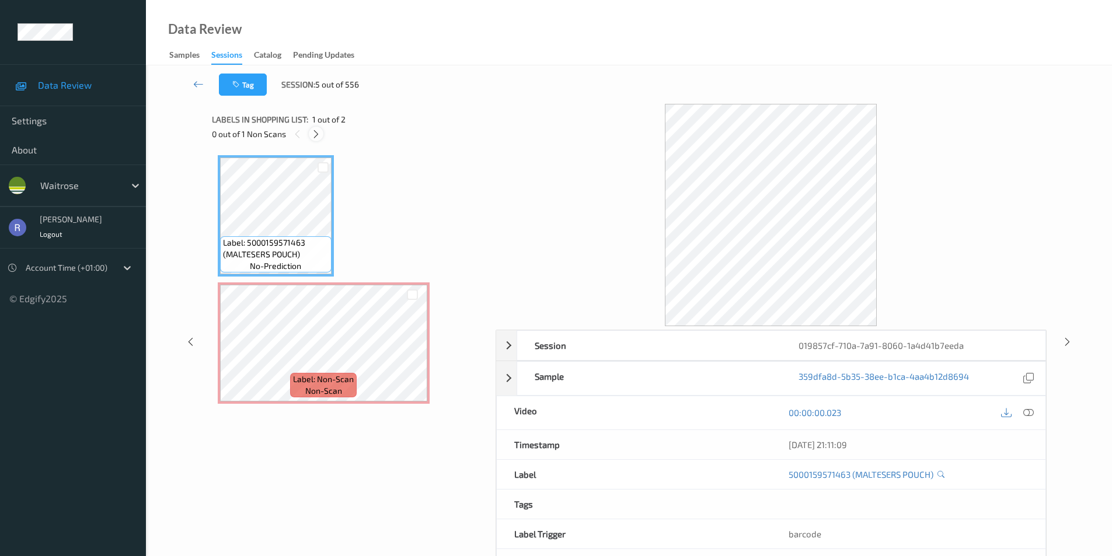
click at [320, 134] on icon at bounding box center [316, 134] width 10 height 11
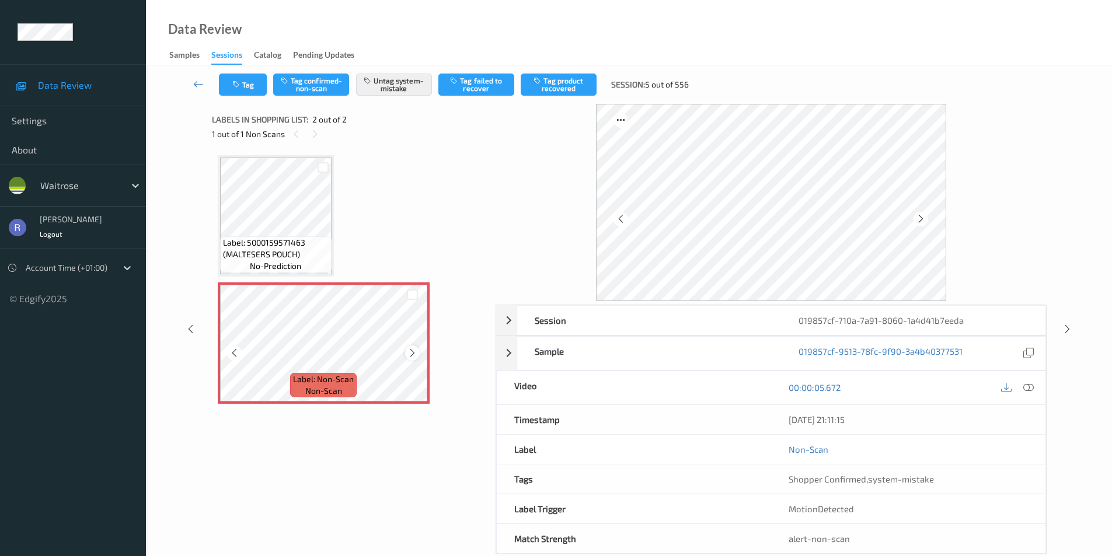
click at [416, 350] on icon at bounding box center [412, 353] width 10 height 11
click at [1066, 326] on icon at bounding box center [1067, 329] width 10 height 11
click at [411, 349] on icon at bounding box center [412, 353] width 10 height 11
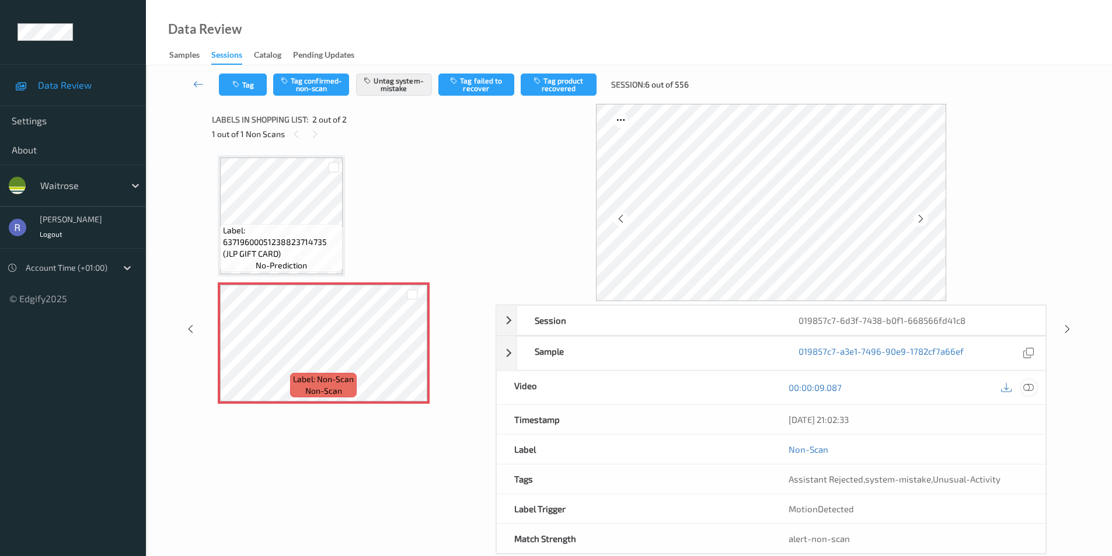
click at [1027, 388] on icon at bounding box center [1028, 387] width 11 height 11
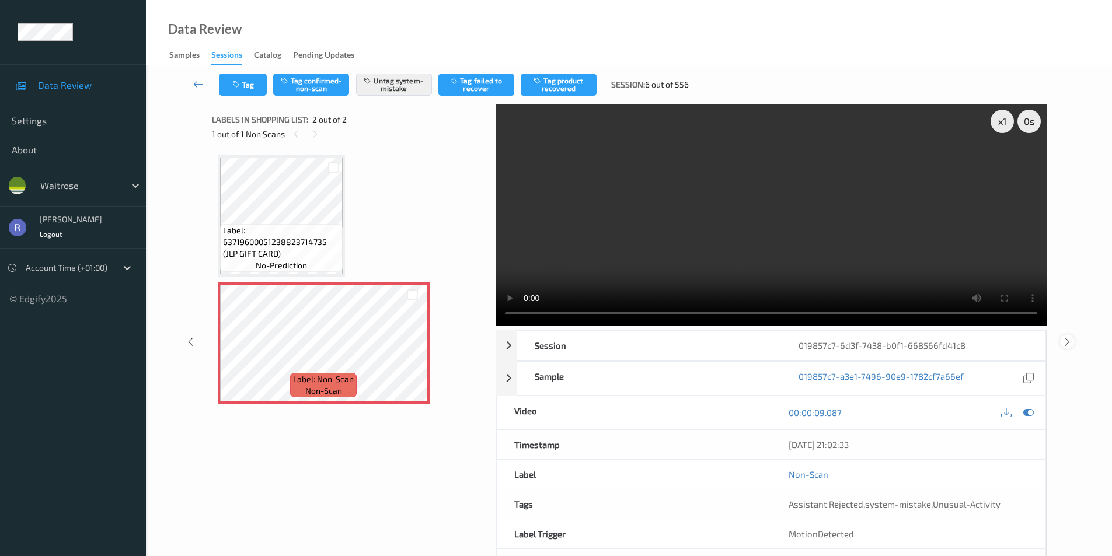
click at [1066, 340] on icon at bounding box center [1067, 341] width 10 height 11
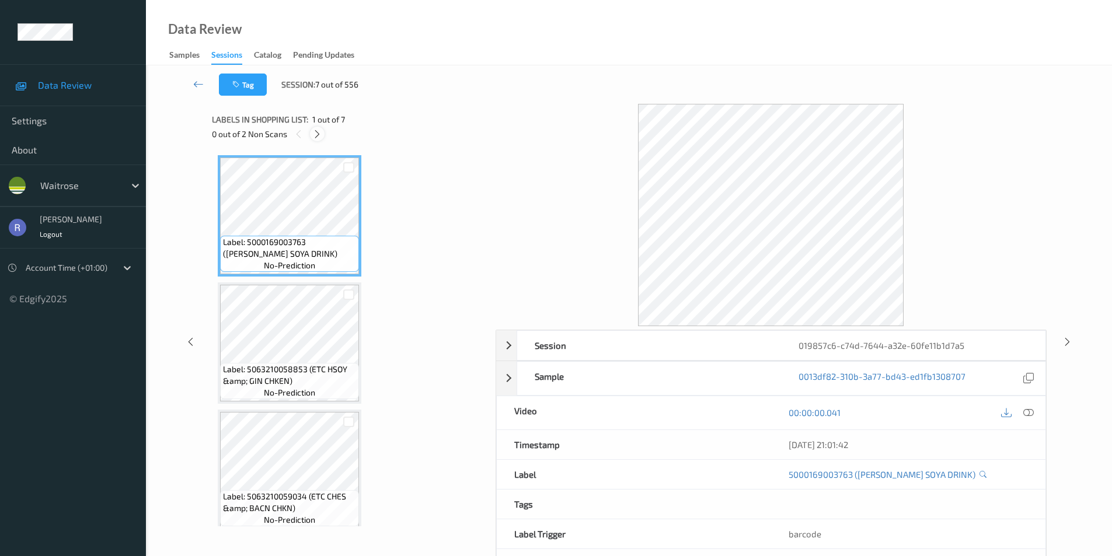
drag, startPoint x: 314, startPoint y: 130, endPoint x: 327, endPoint y: 147, distance: 21.6
click at [315, 130] on icon at bounding box center [317, 134] width 10 height 11
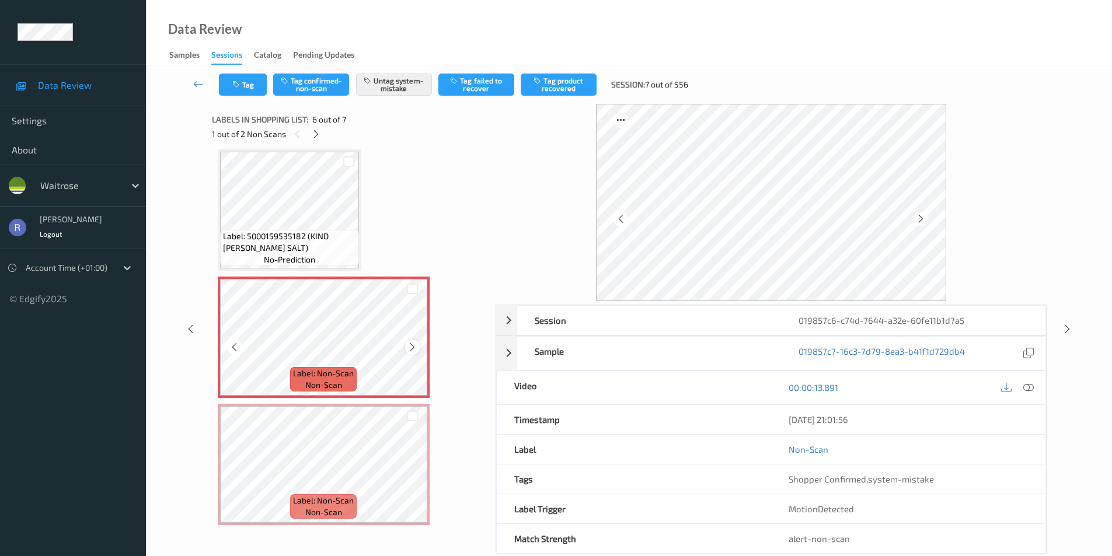
click at [413, 349] on icon at bounding box center [412, 347] width 10 height 11
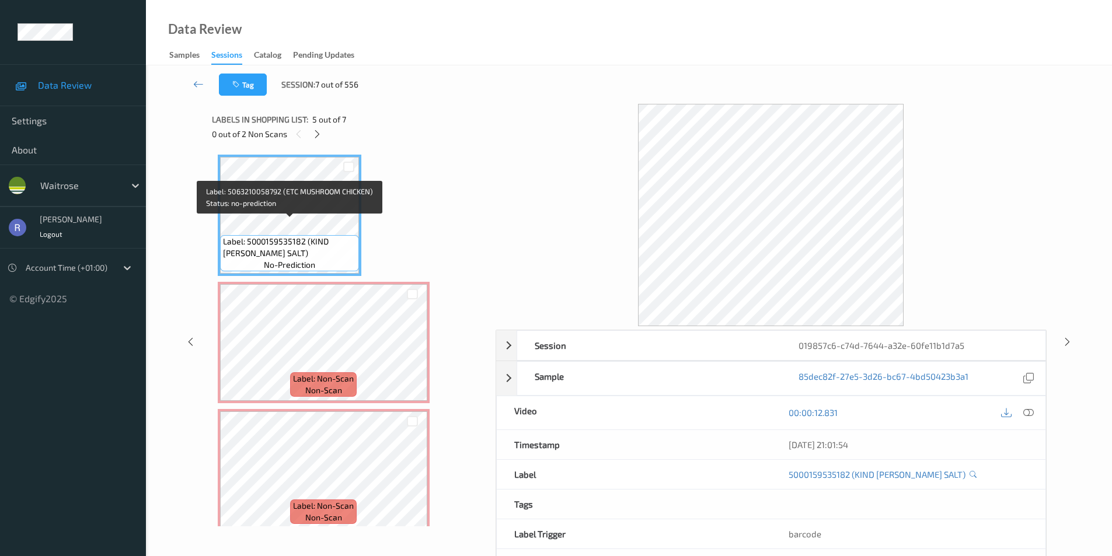
scroll to position [519, 0]
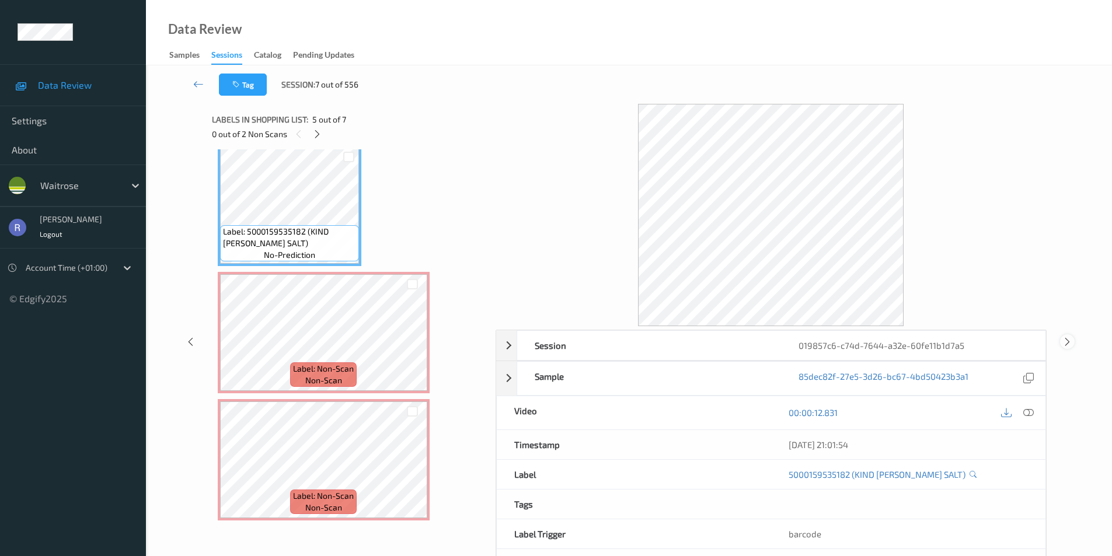
click at [1068, 341] on icon at bounding box center [1067, 341] width 10 height 11
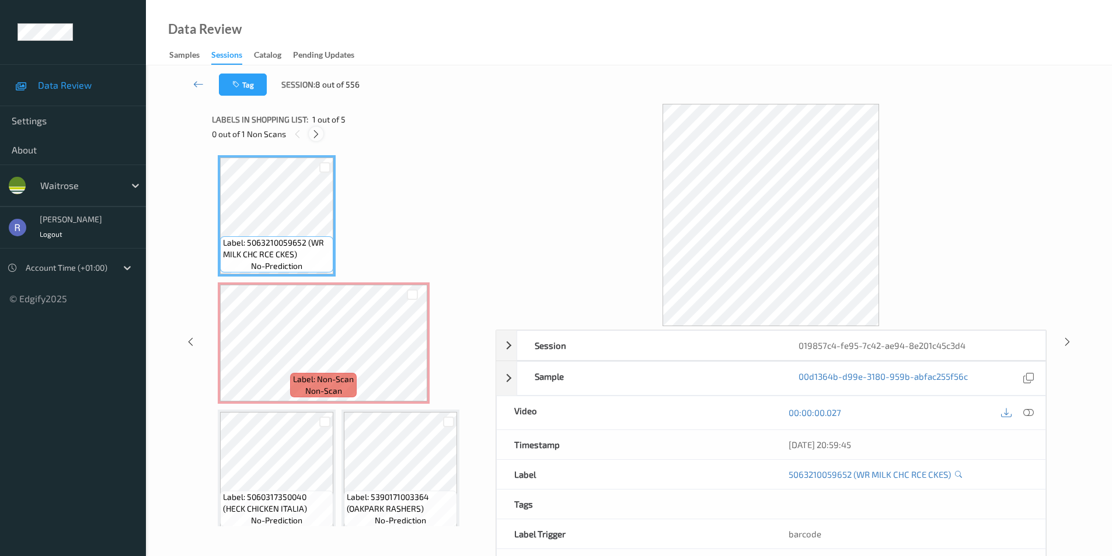
click at [318, 130] on icon at bounding box center [316, 134] width 10 height 11
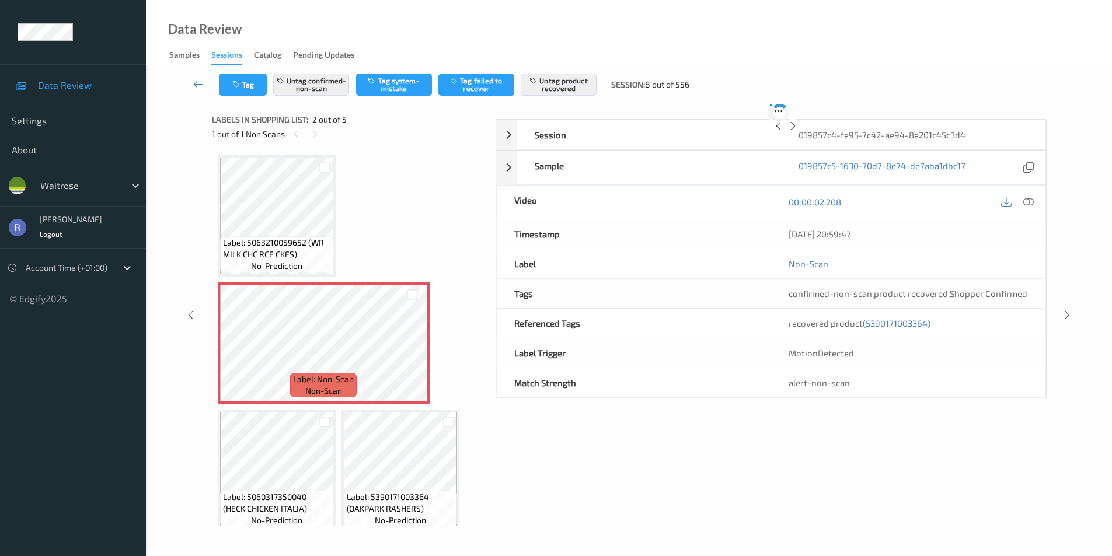
scroll to position [6, 0]
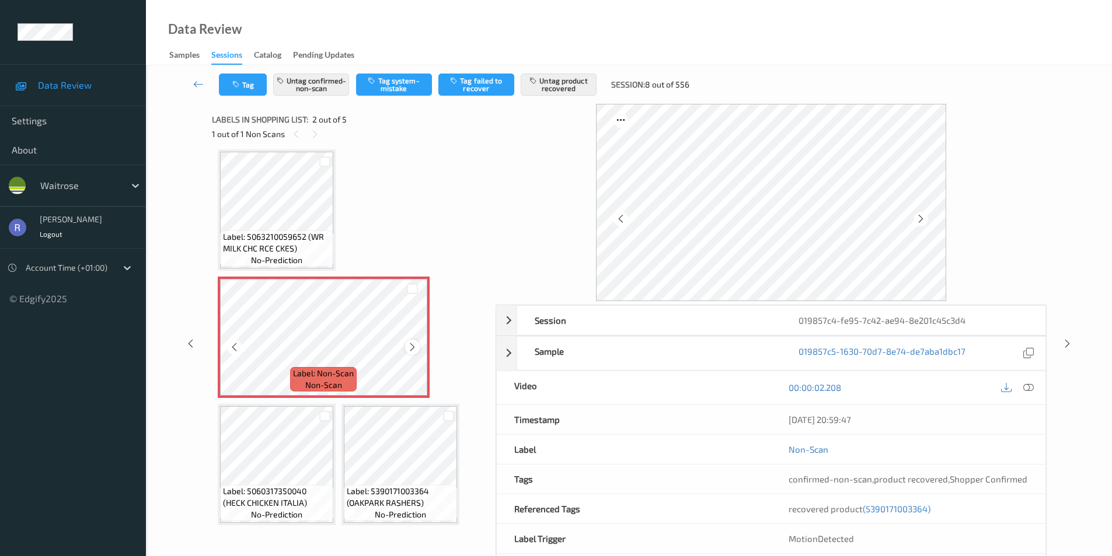
click at [410, 346] on icon at bounding box center [412, 347] width 10 height 11
click at [1072, 341] on div at bounding box center [1067, 344] width 15 height 15
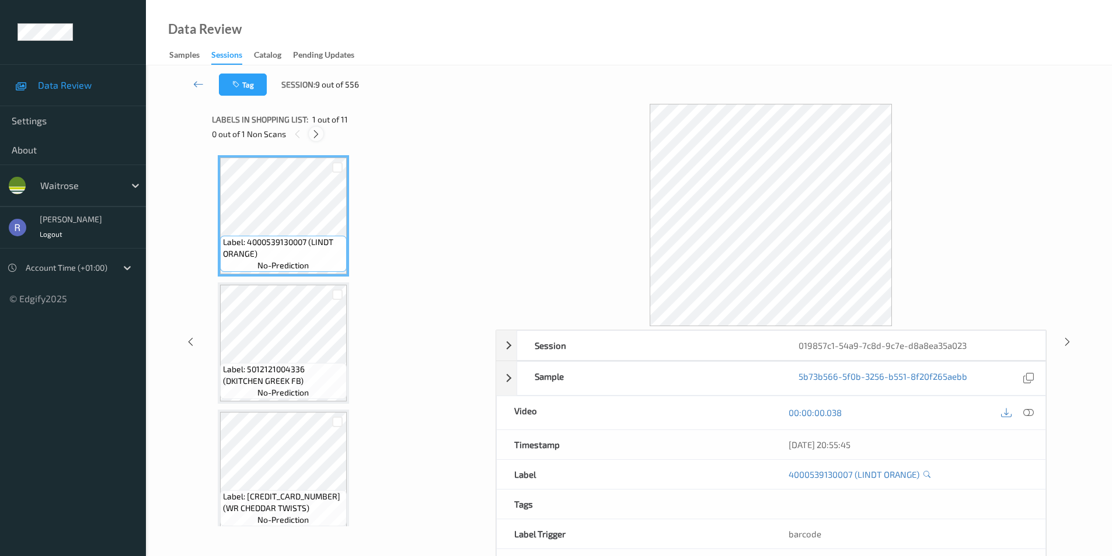
click at [316, 130] on icon at bounding box center [316, 134] width 10 height 11
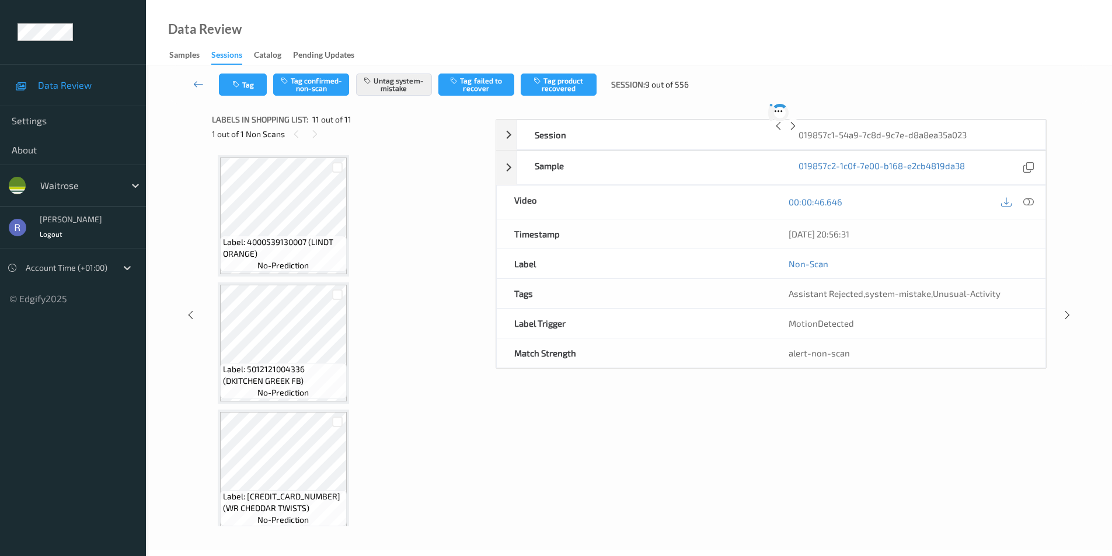
scroll to position [1028, 0]
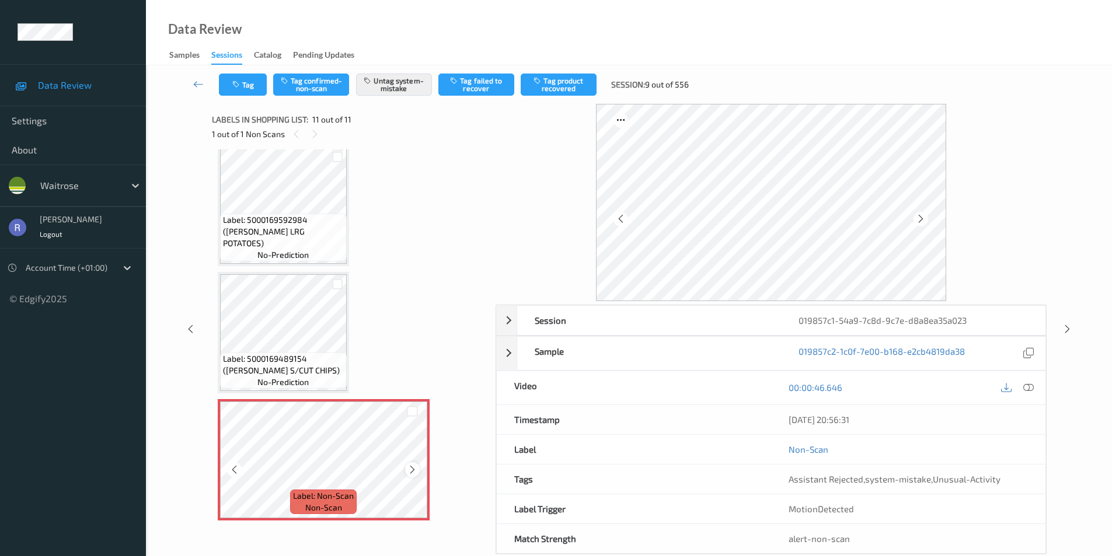
click at [408, 469] on icon at bounding box center [412, 470] width 10 height 11
click at [1029, 385] on icon at bounding box center [1028, 387] width 11 height 11
